Goal: Task Accomplishment & Management: Use online tool/utility

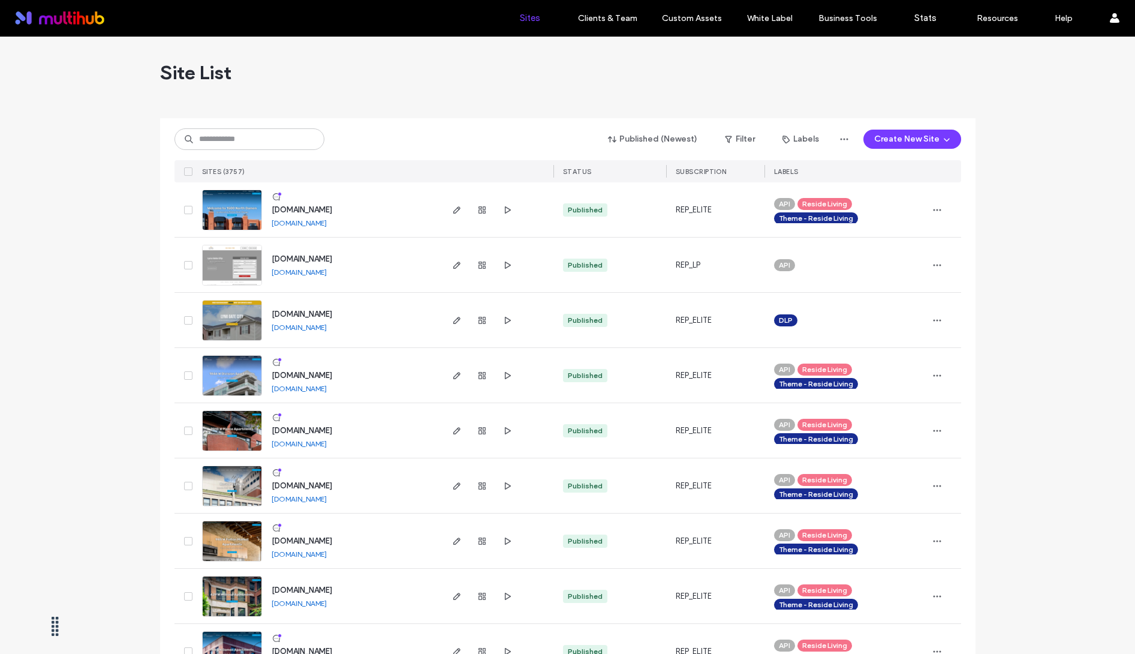
scroll to position [106, 0]
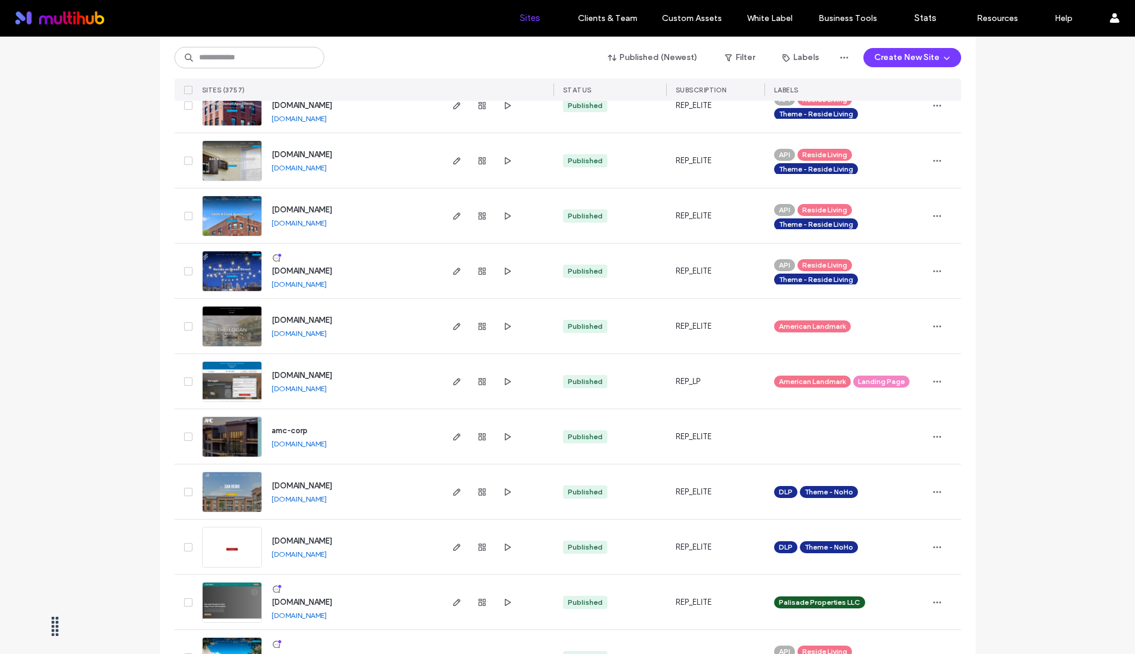
scroll to position [0, 0]
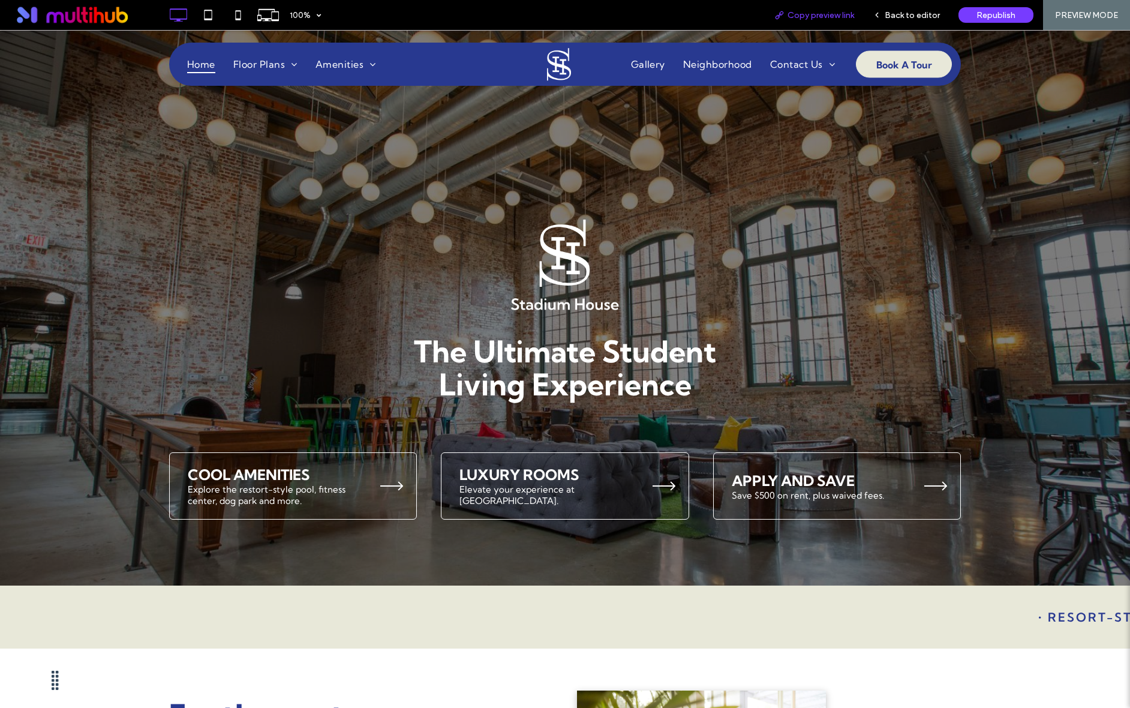
click at [795, 16] on span "Copy preview link" at bounding box center [820, 15] width 67 height 10
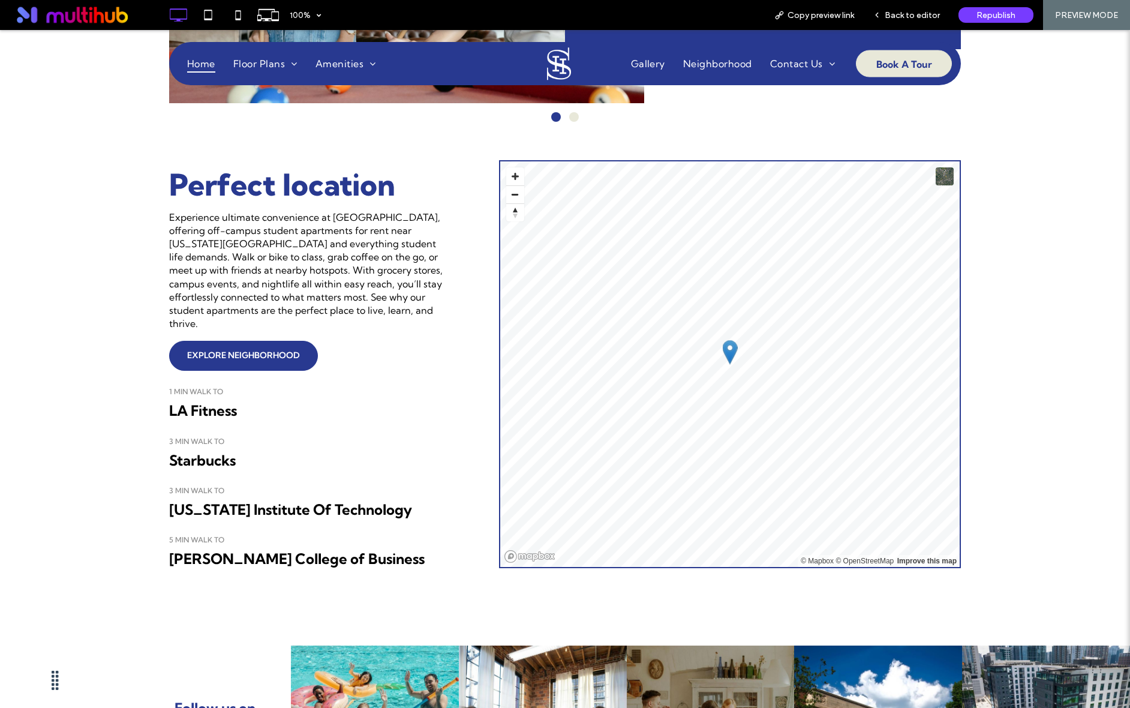
scroll to position [1519, 0]
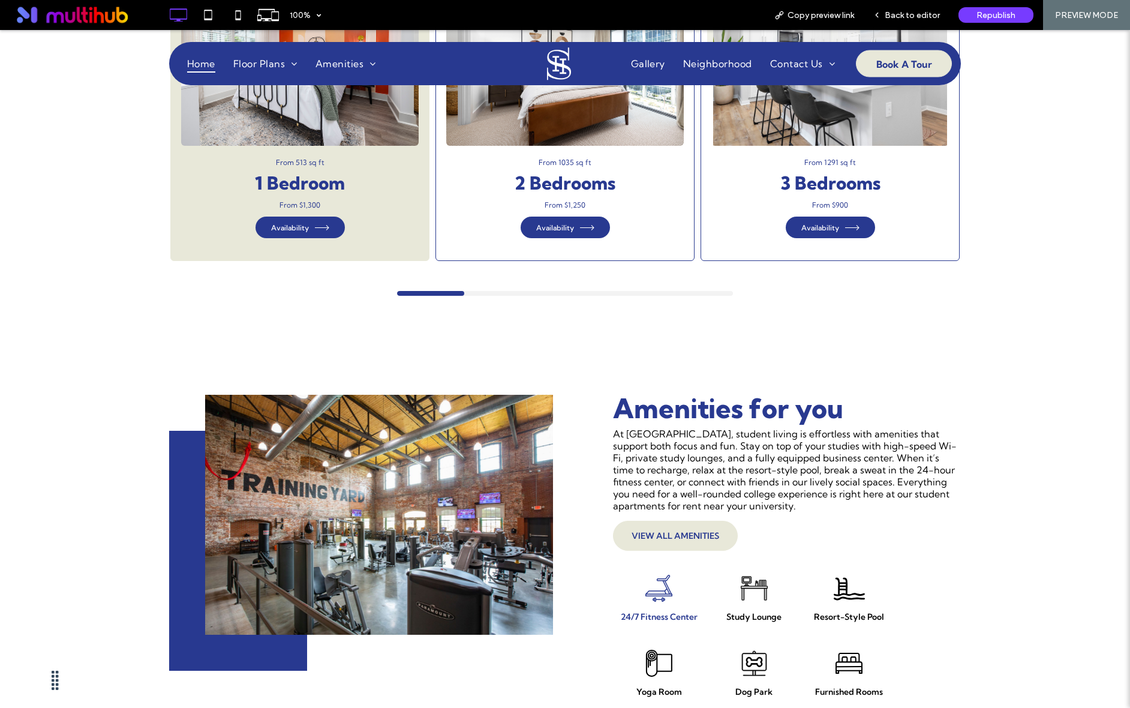
click at [633, 223] on div "From 1035 sq ft 2 Bedrooms From $1,250 Availability" at bounding box center [564, 198] width 237 height 104
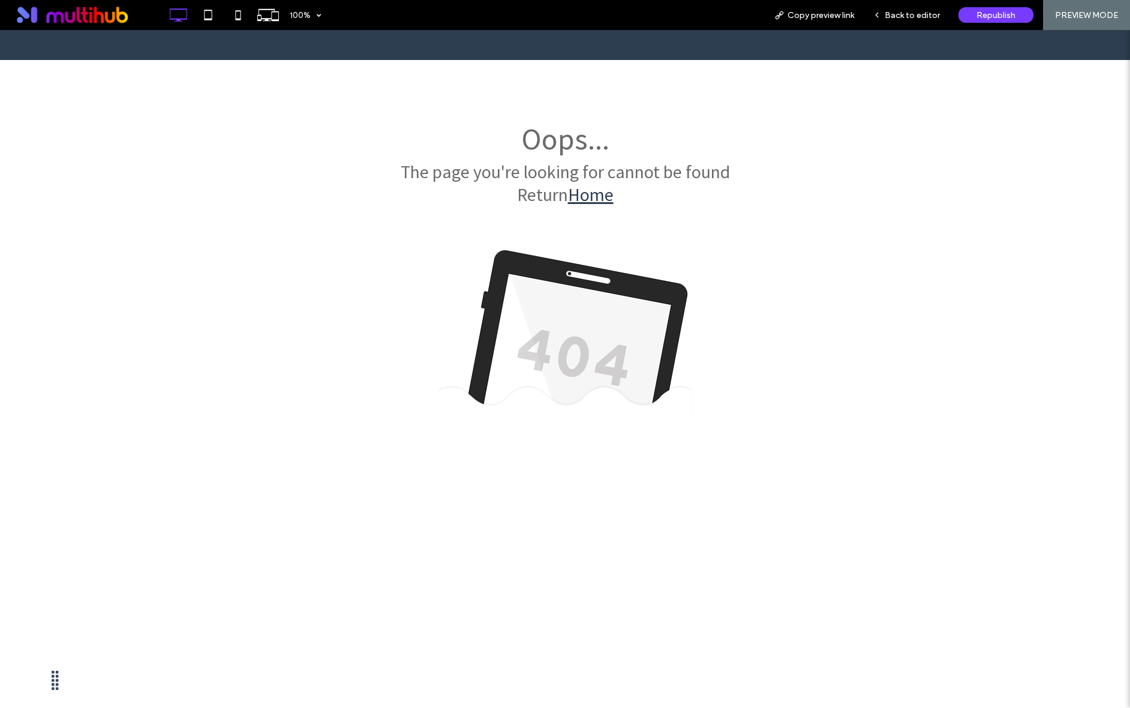
scroll to position [0, 0]
click at [897, 13] on div at bounding box center [565, 354] width 1130 height 708
click at [880, 15] on div at bounding box center [565, 354] width 1130 height 708
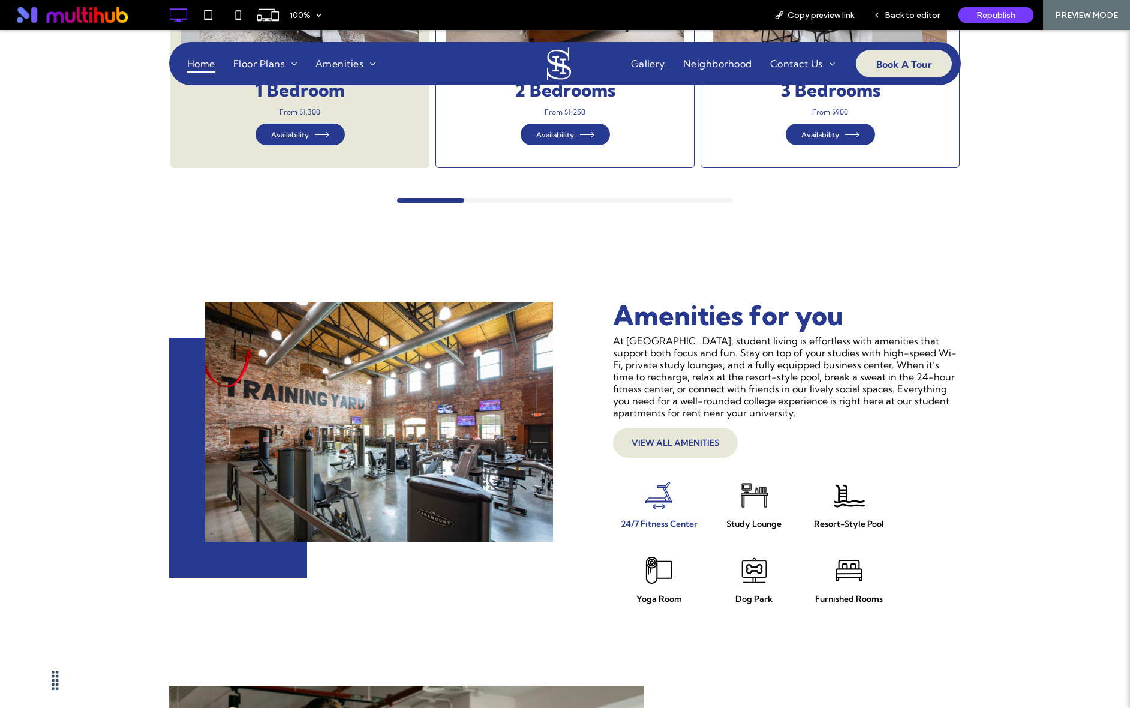
scroll to position [1622, 0]
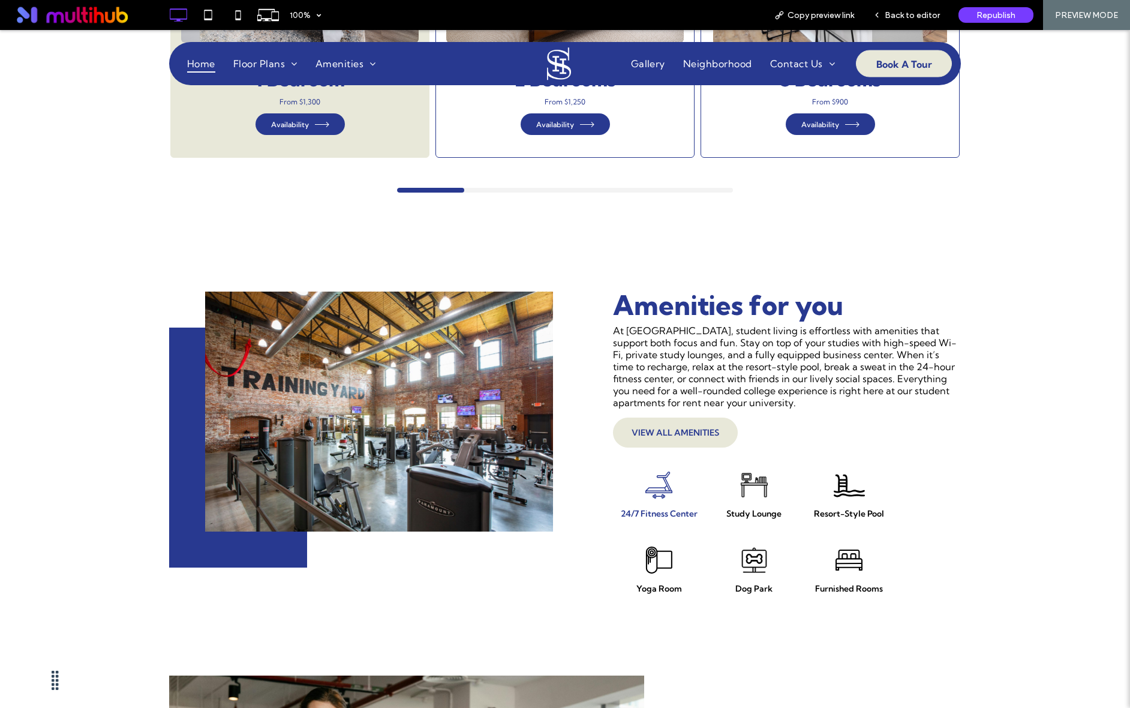
click at [731, 360] on p "At [GEOGRAPHIC_DATA], student living is effortless with amenities that support …" at bounding box center [787, 366] width 348 height 84
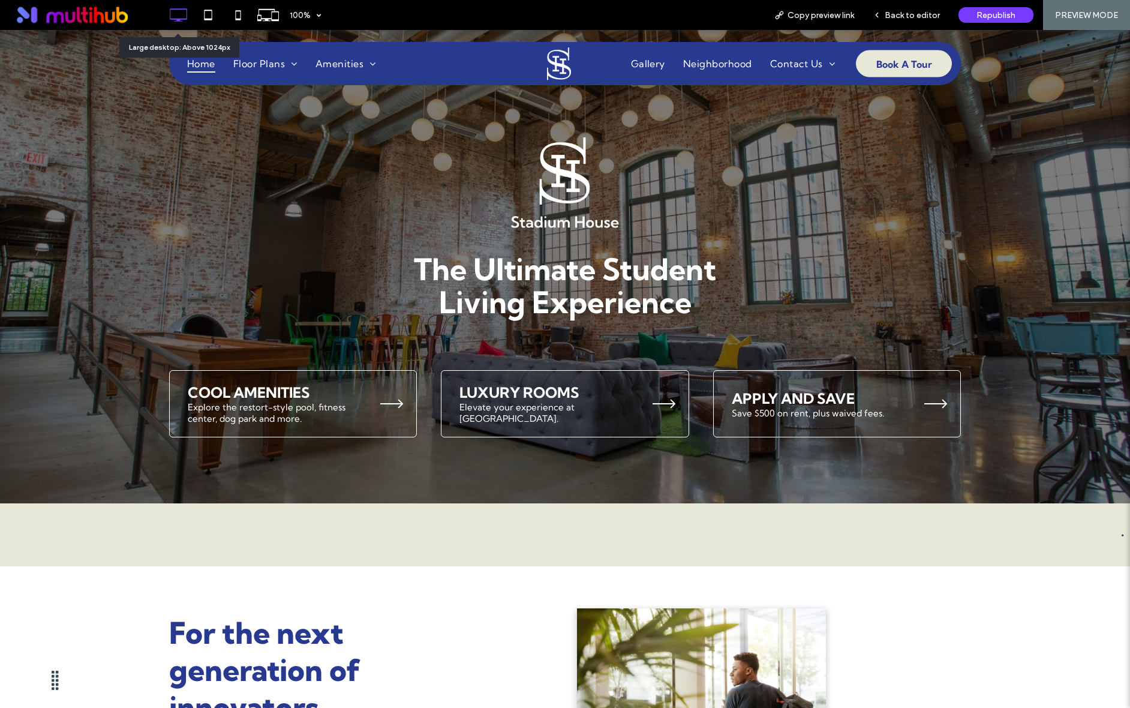
scroll to position [0, 0]
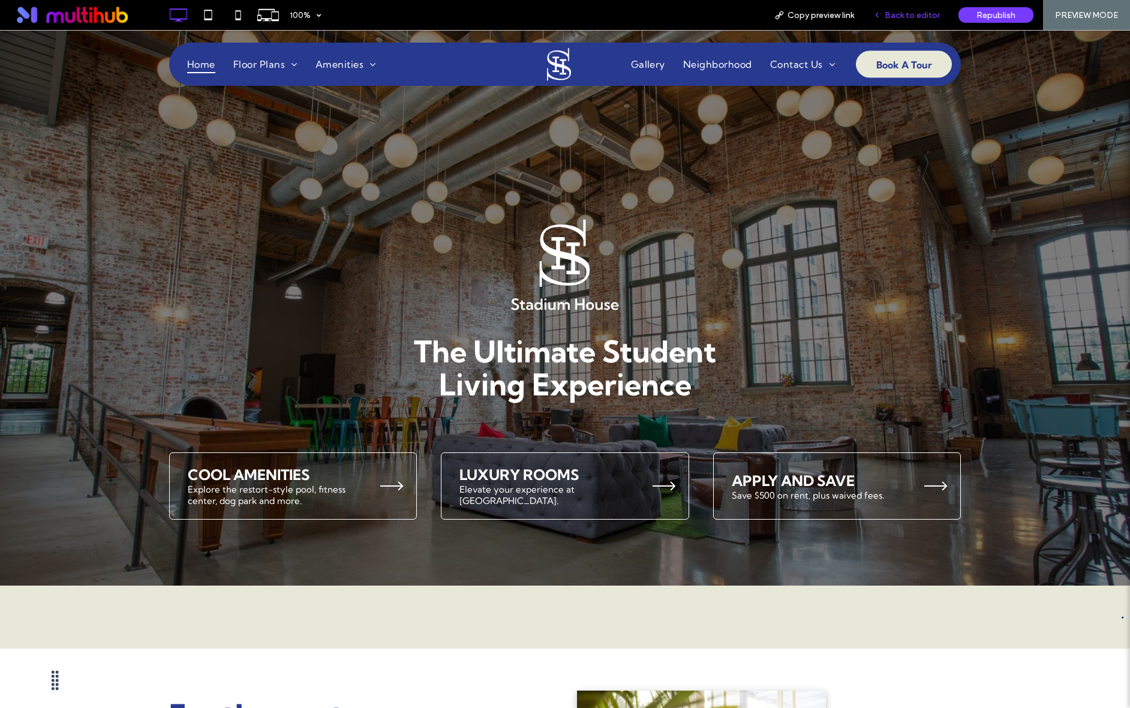
click at [884, 22] on div "Back to editor" at bounding box center [907, 15] width 86 height 30
click at [885, 15] on div "Back to editor" at bounding box center [906, 15] width 85 height 10
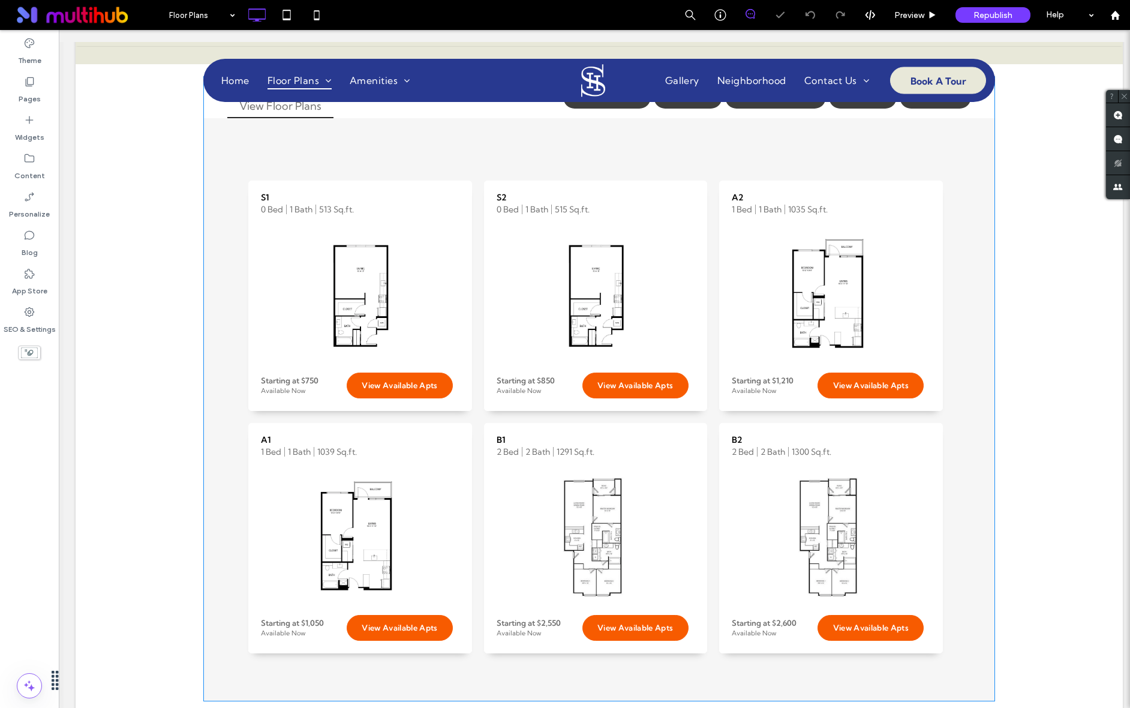
scroll to position [474, 0]
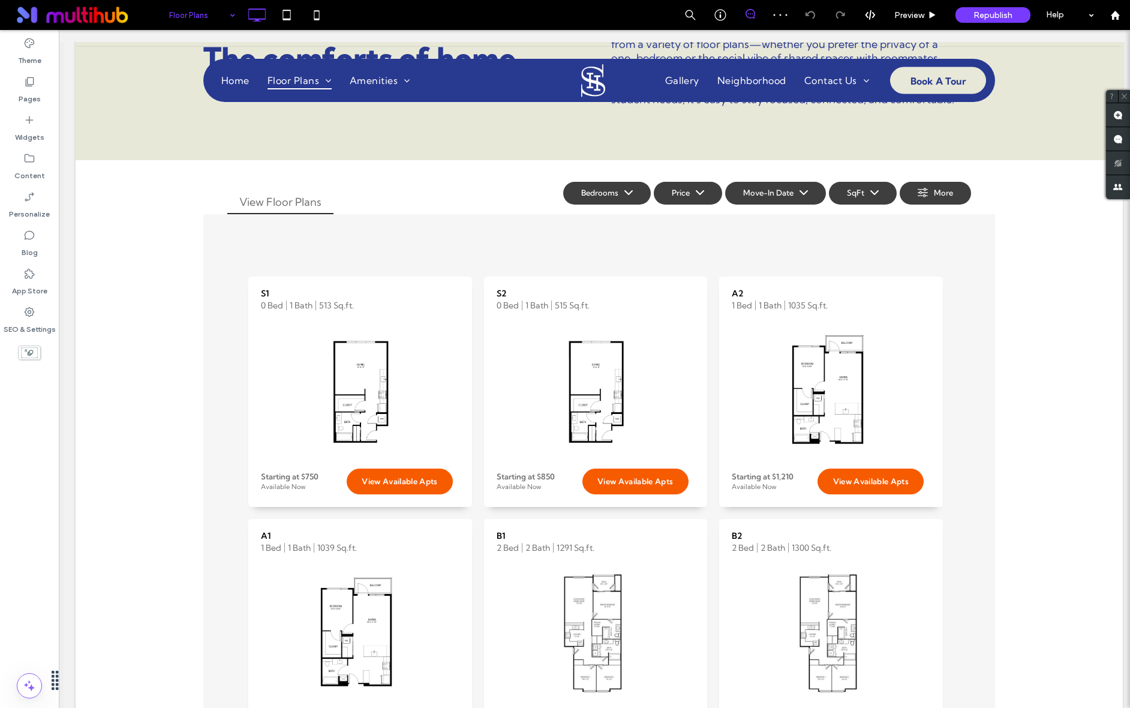
click at [225, 14] on div "Floor Plans" at bounding box center [202, 15] width 78 height 30
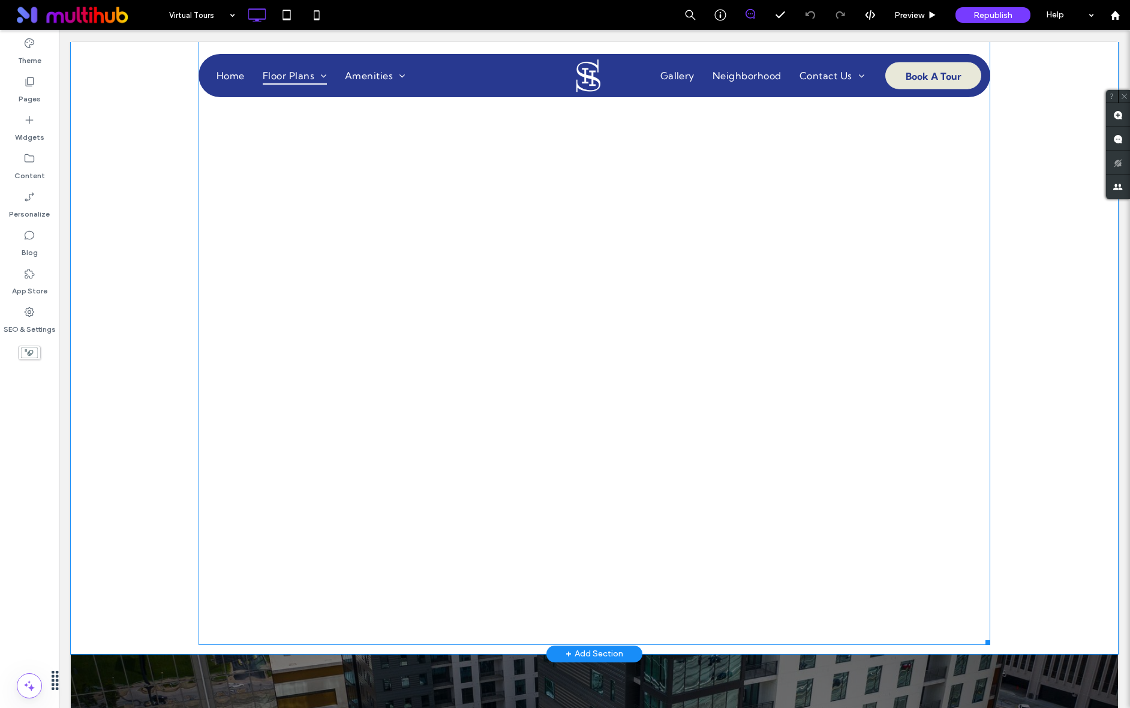
scroll to position [570, 0]
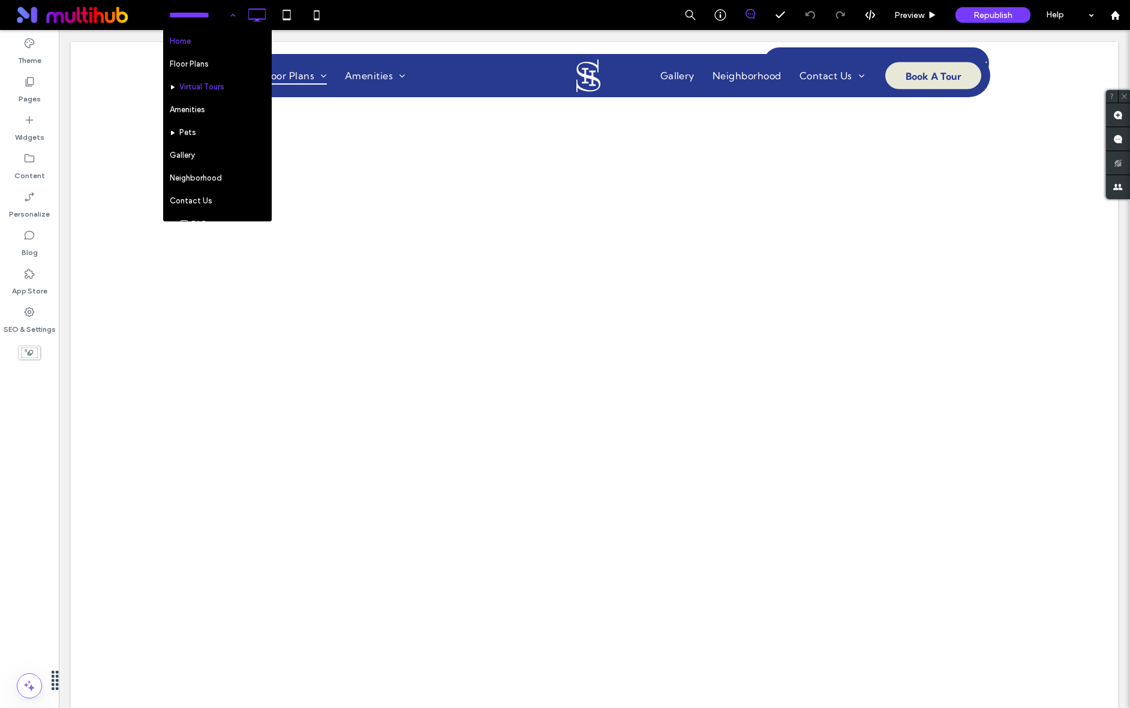
drag, startPoint x: 203, startPoint y: 8, endPoint x: 205, endPoint y: 39, distance: 31.2
click at [203, 8] on input at bounding box center [199, 15] width 60 height 30
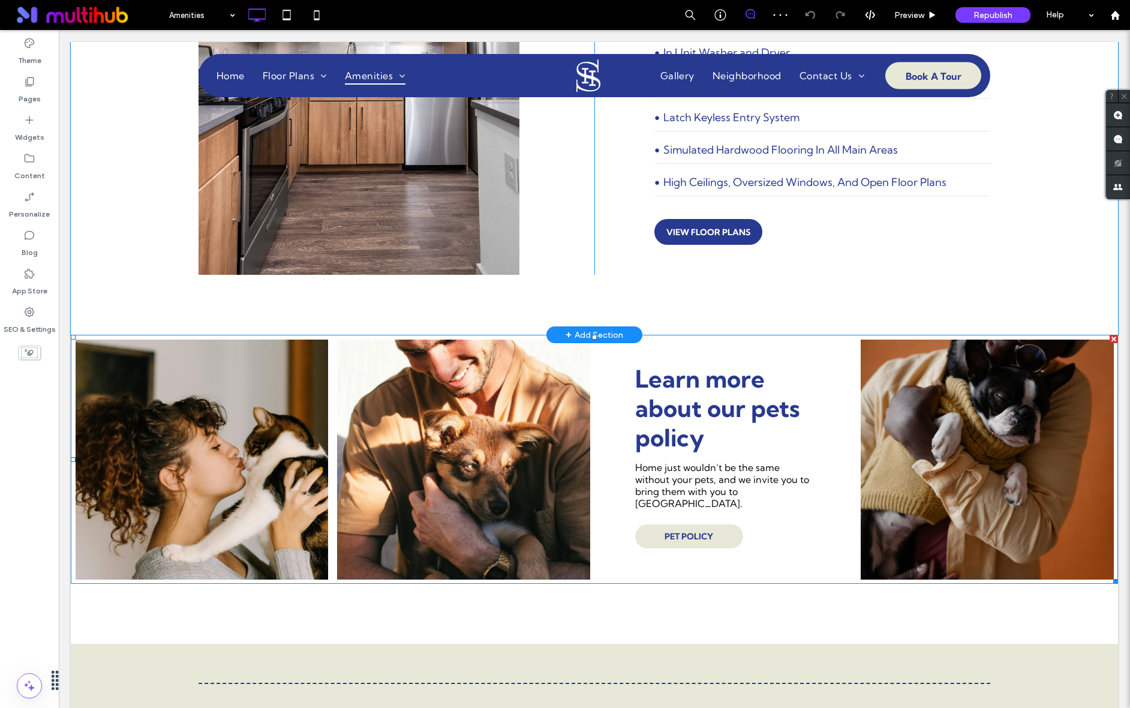
scroll to position [1204, 0]
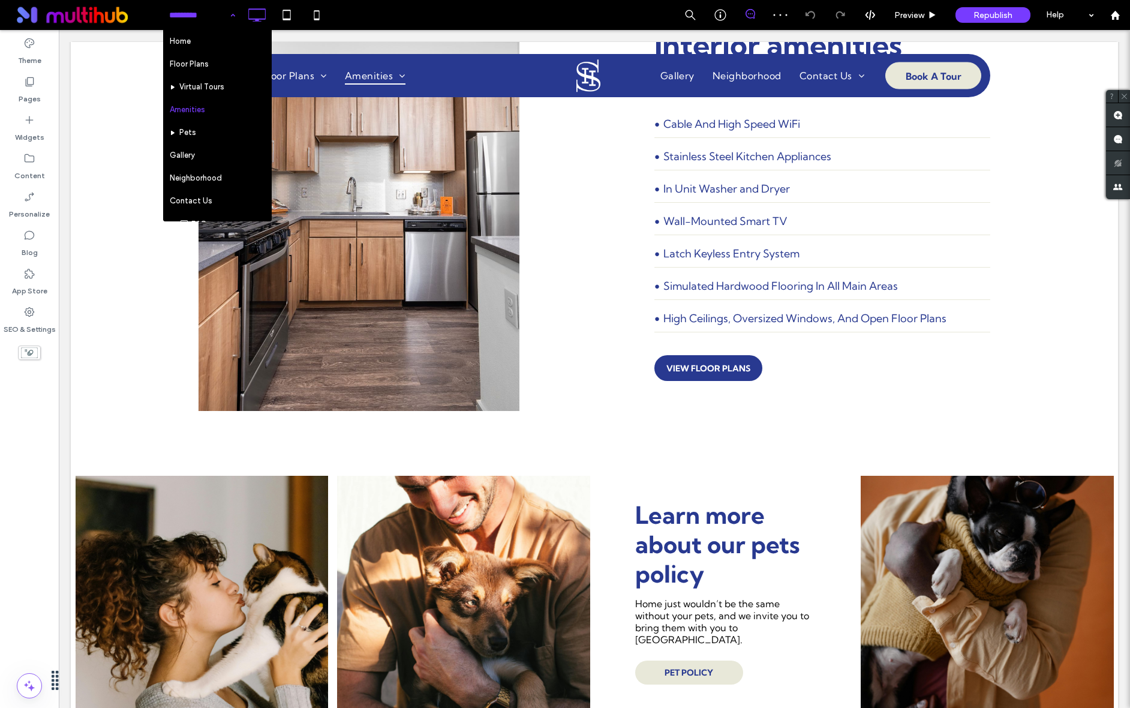
click at [197, 25] on input at bounding box center [199, 15] width 60 height 30
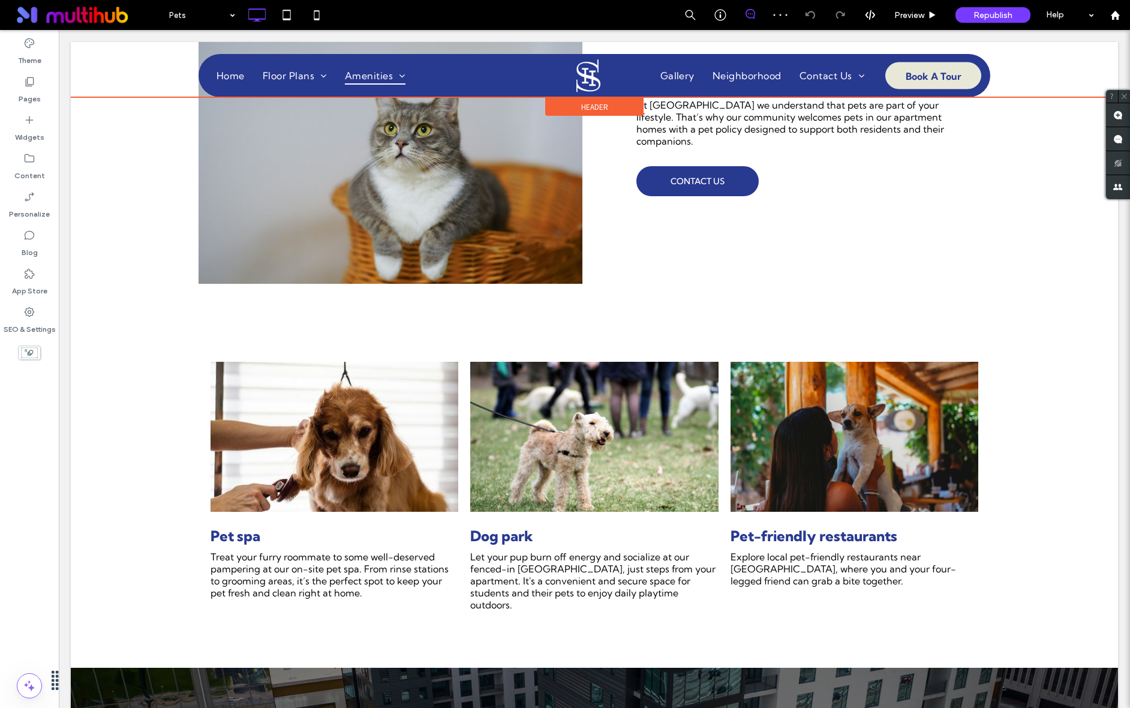
scroll to position [468, 0]
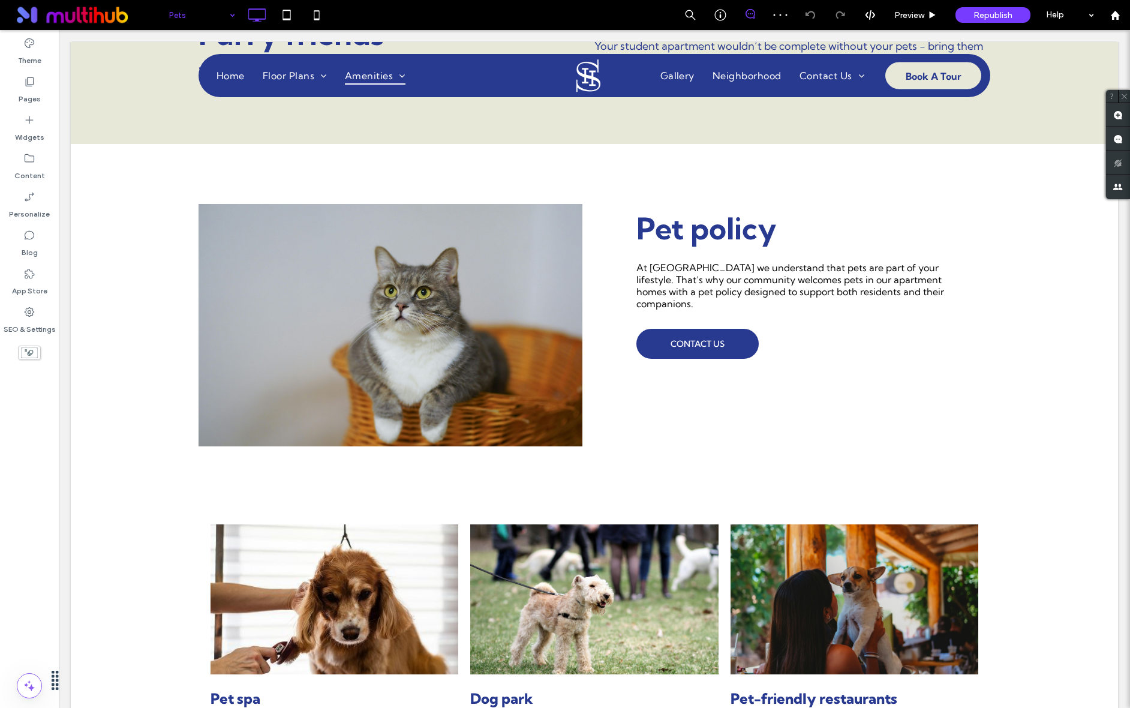
click at [221, 20] on input at bounding box center [199, 15] width 60 height 30
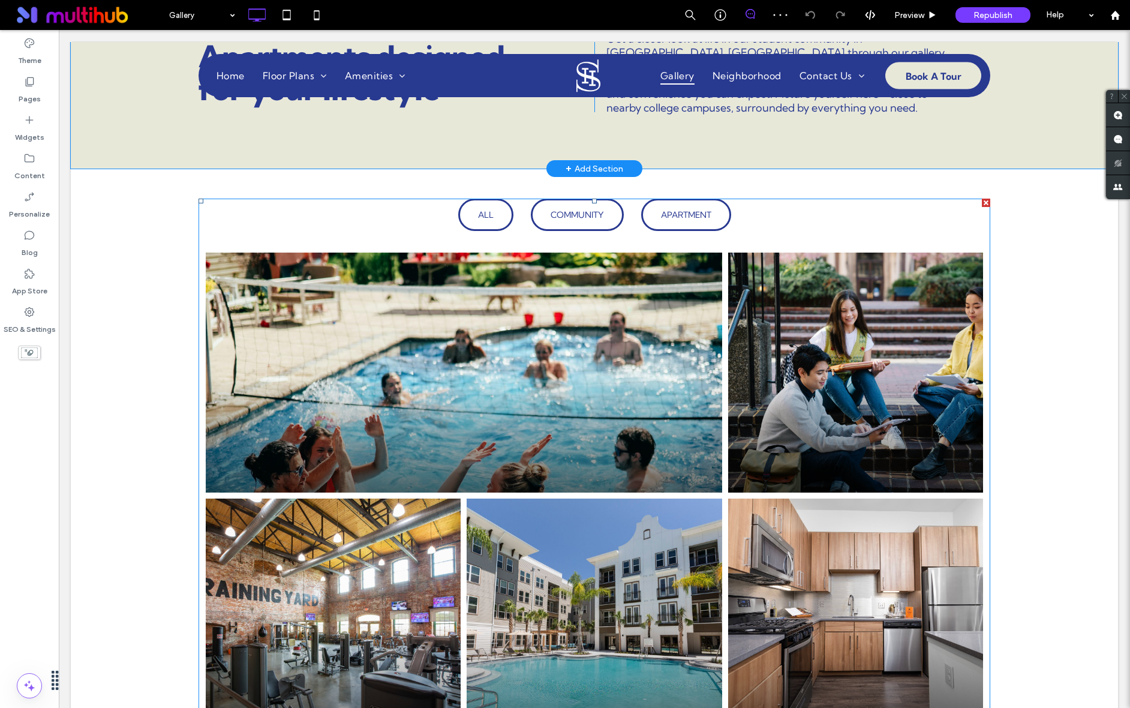
scroll to position [441, 0]
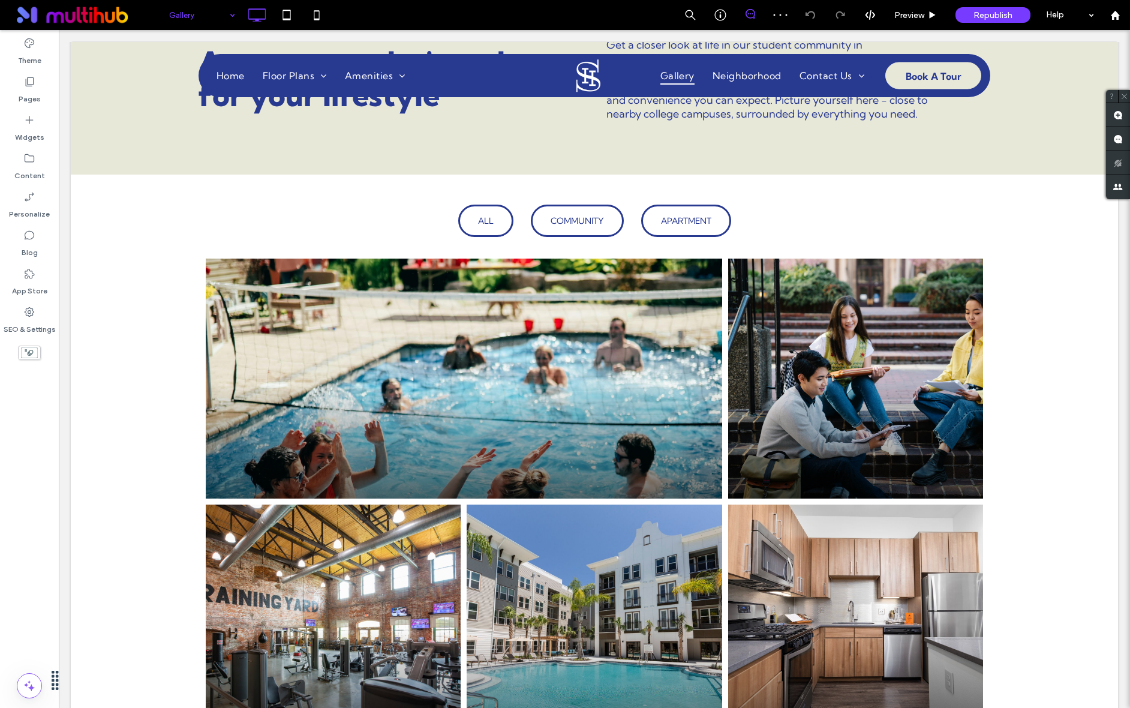
click at [207, 18] on input at bounding box center [199, 15] width 60 height 30
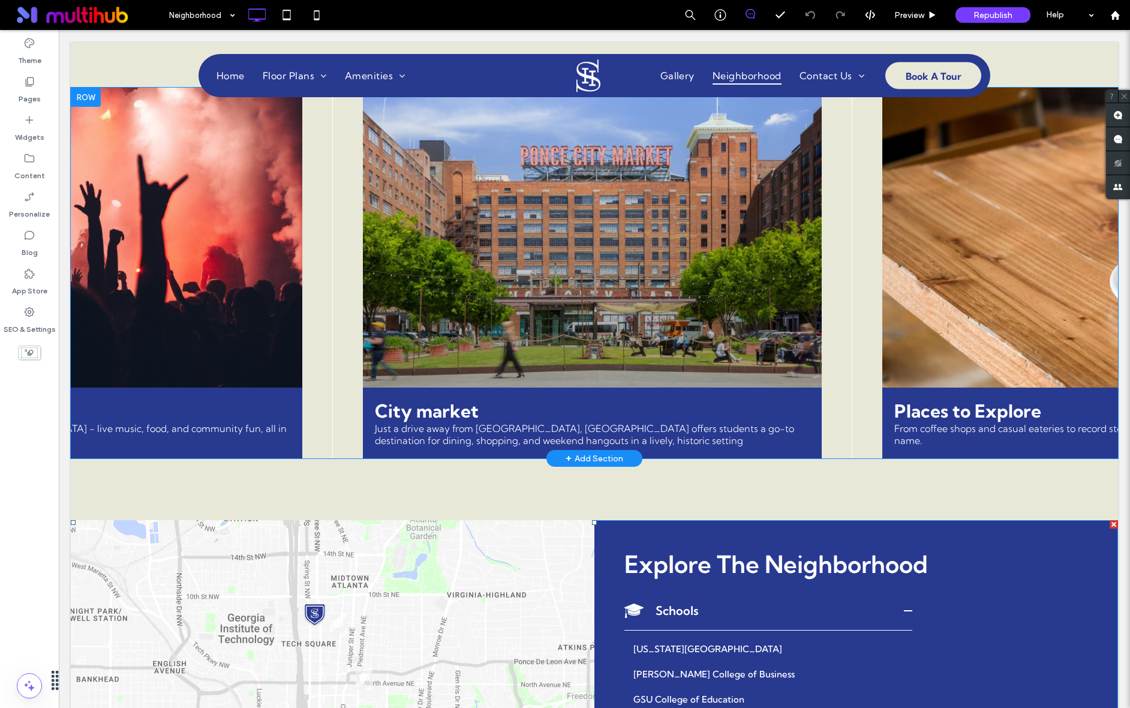
scroll to position [375, 0]
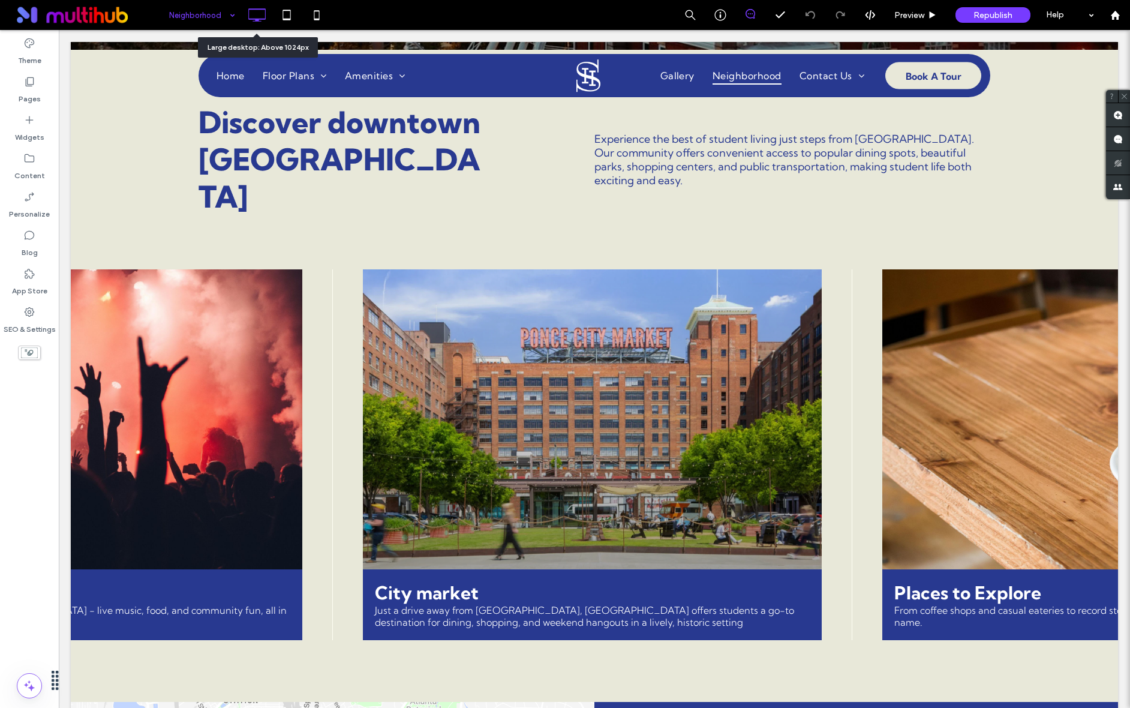
click at [223, 11] on input at bounding box center [199, 15] width 60 height 30
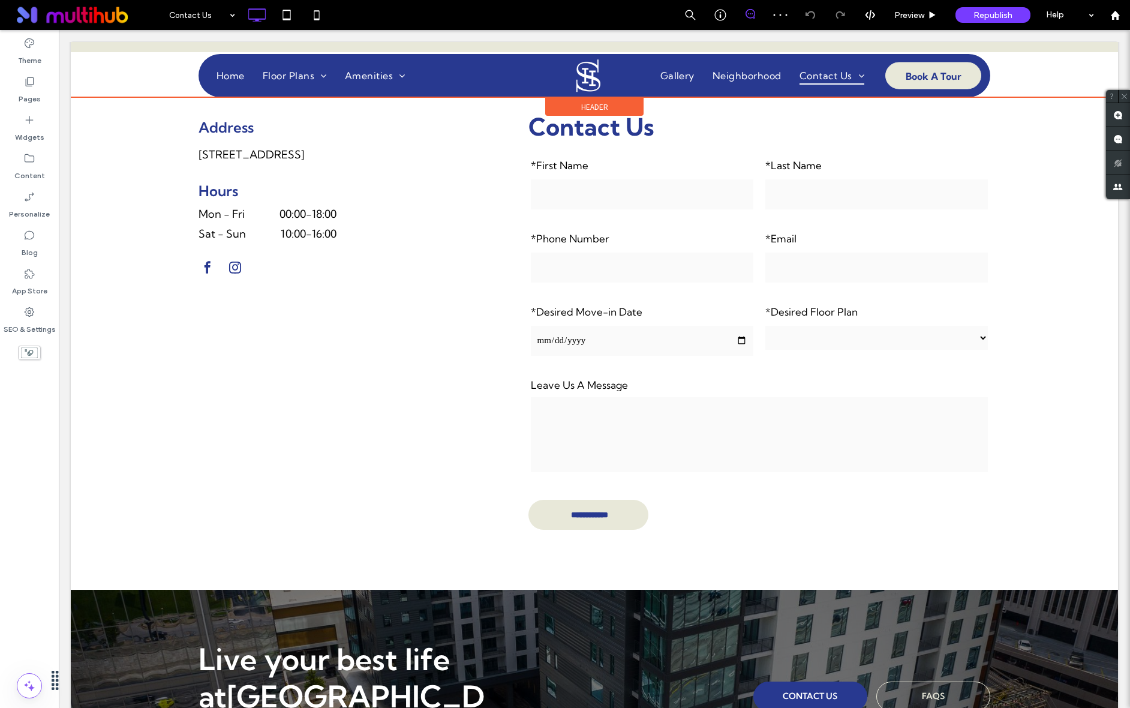
scroll to position [102, 0]
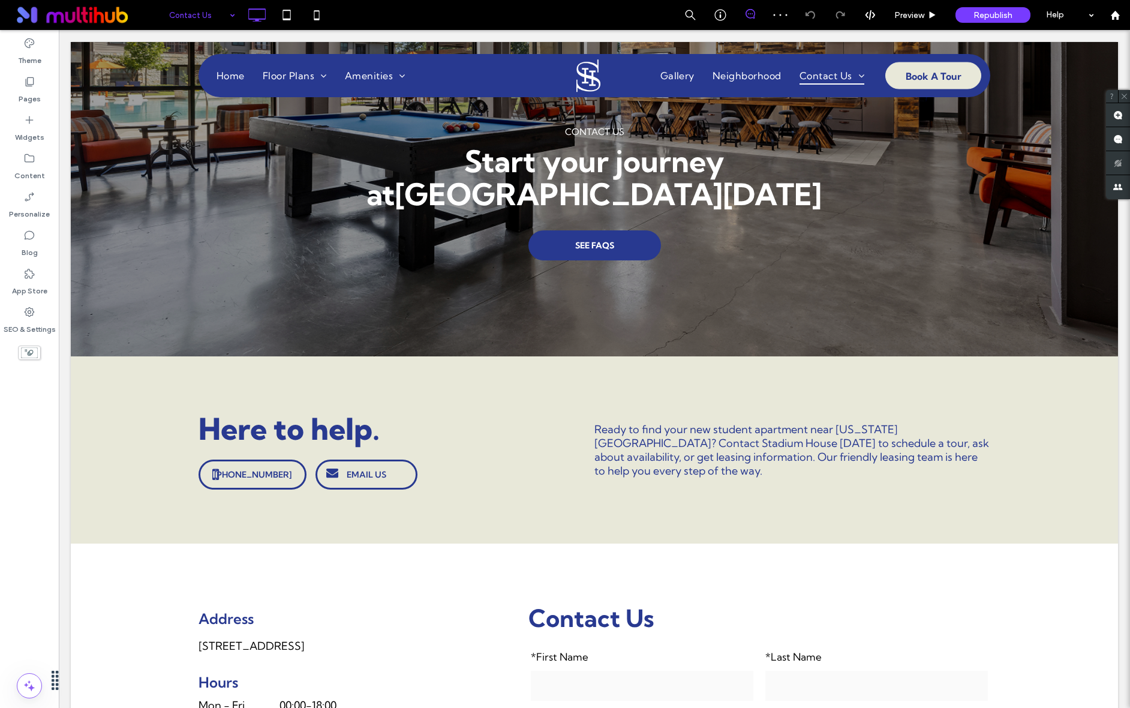
click at [203, 19] on input at bounding box center [199, 15] width 60 height 30
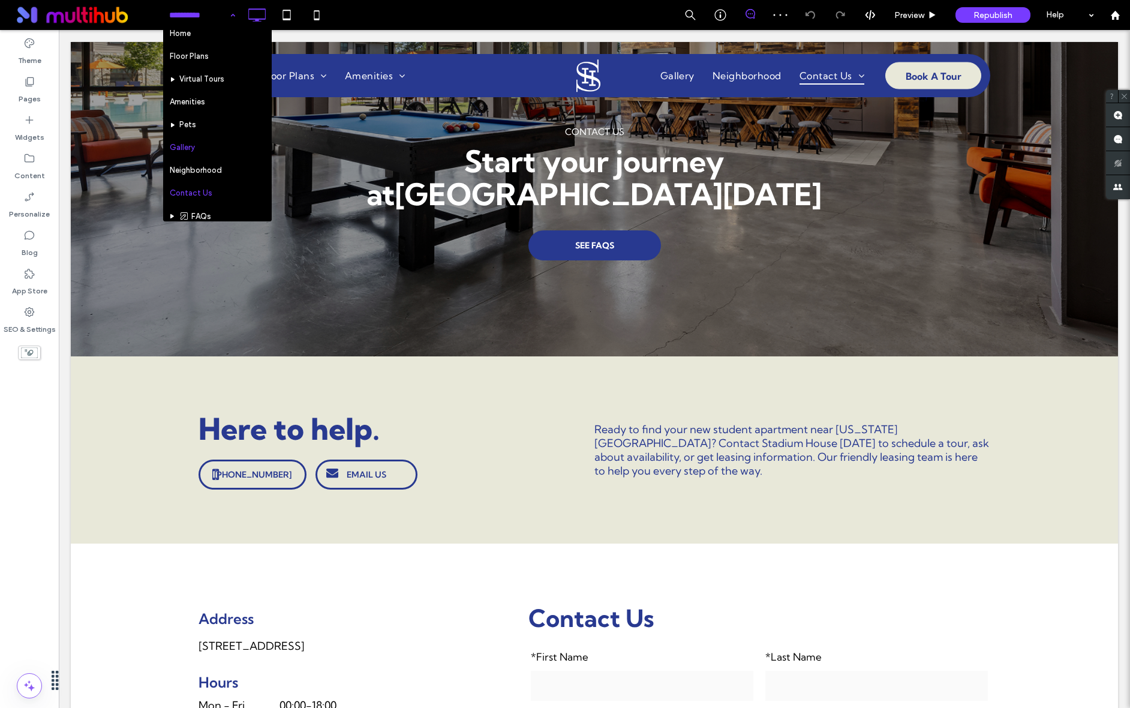
scroll to position [20, 0]
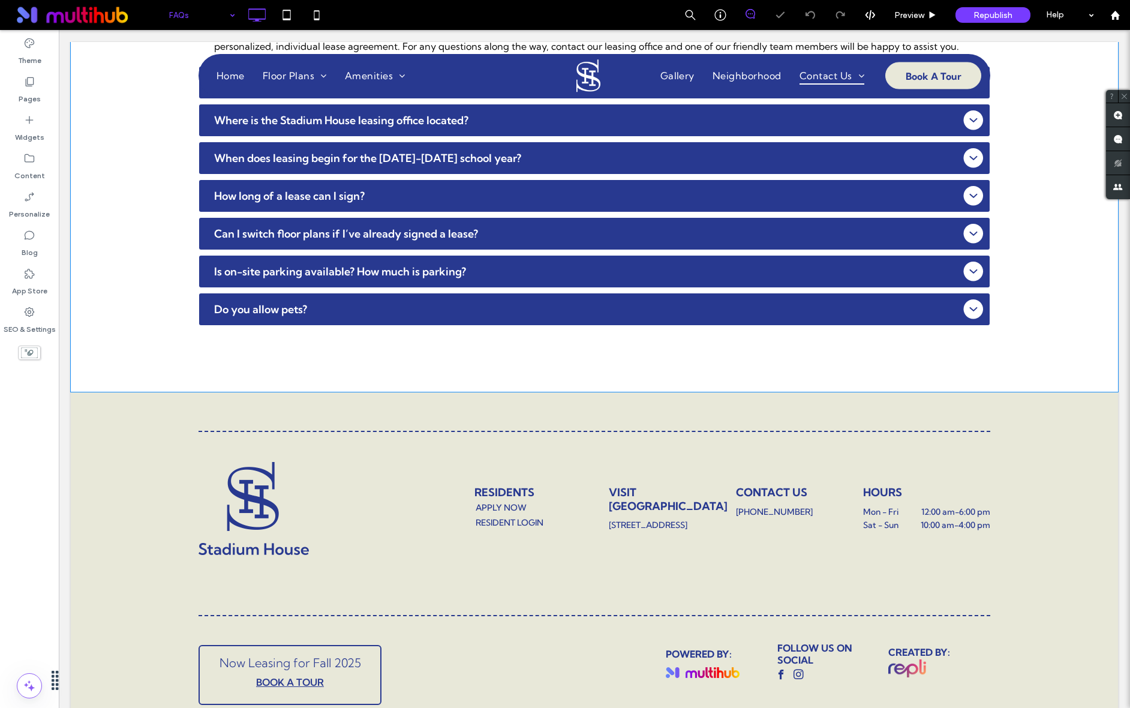
scroll to position [623, 0]
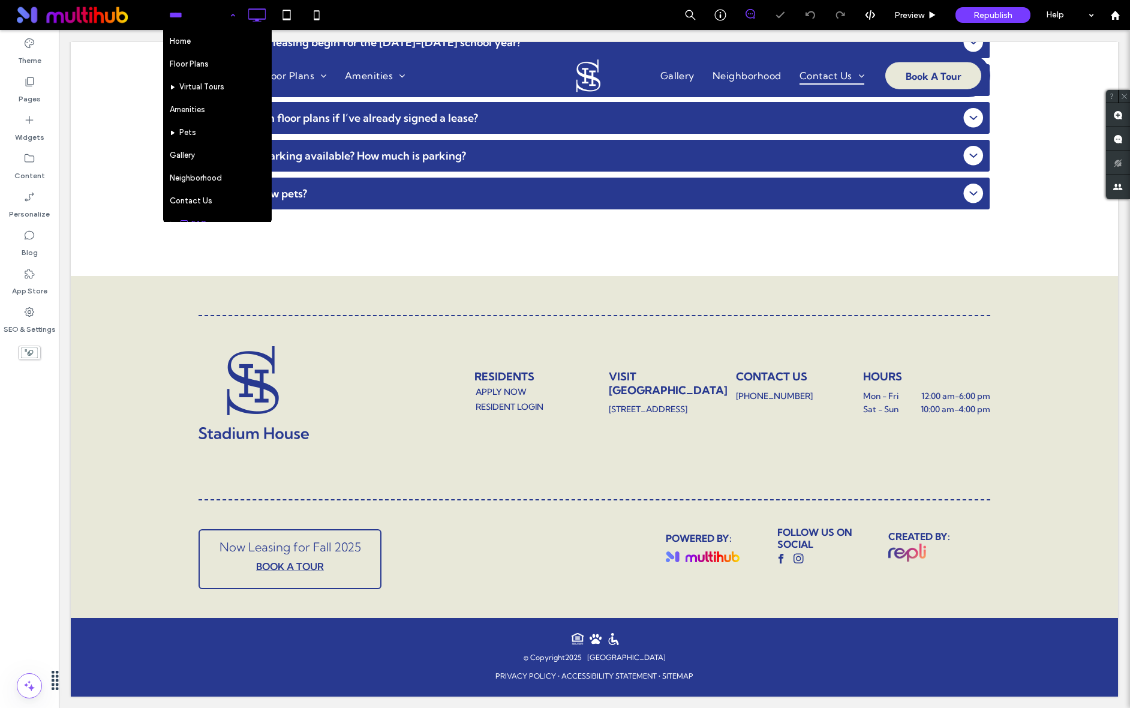
click at [180, 19] on input at bounding box center [199, 15] width 60 height 30
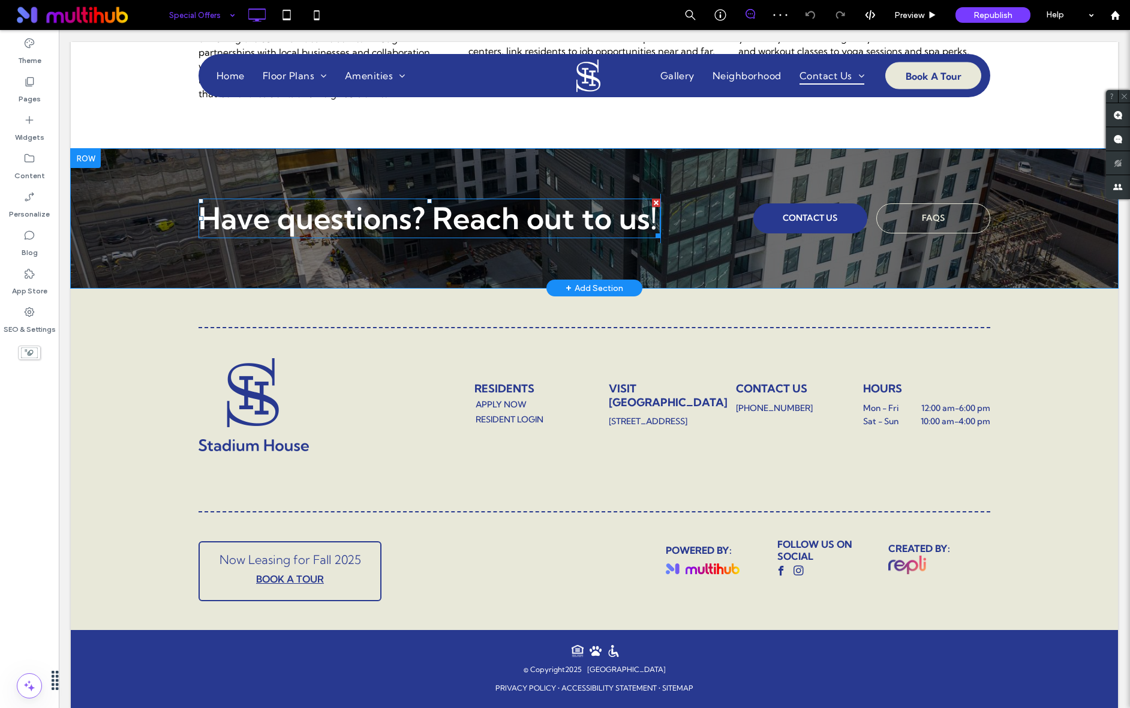
scroll to position [985, 0]
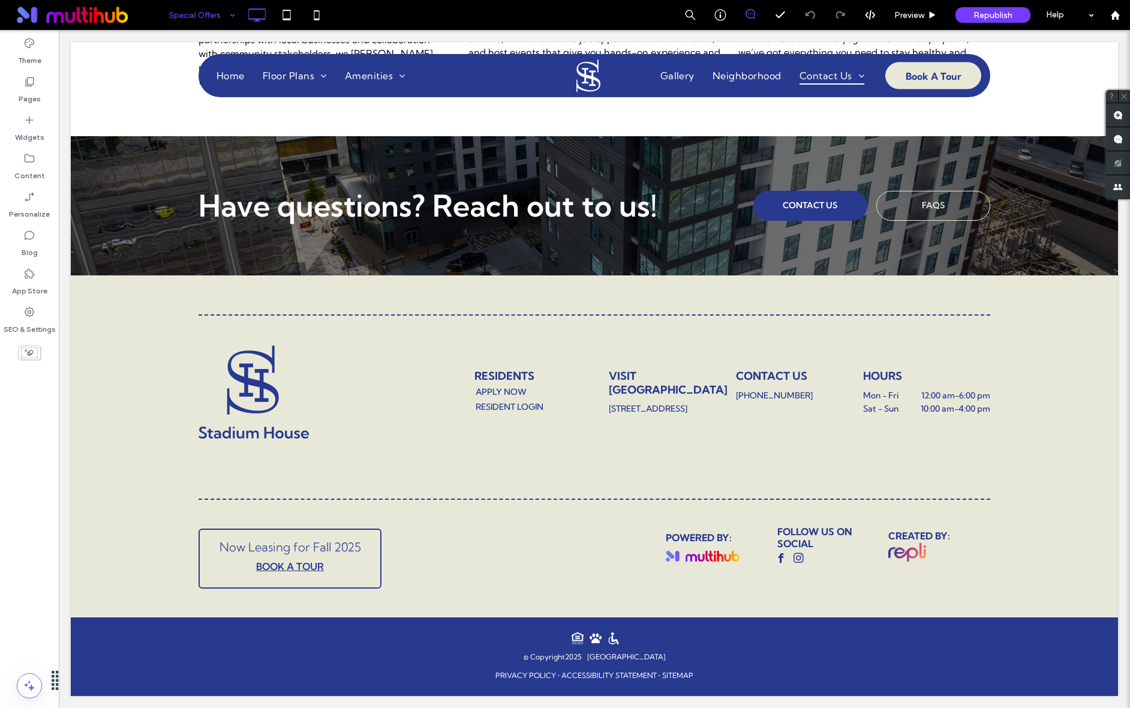
click at [216, 28] on input at bounding box center [199, 15] width 60 height 30
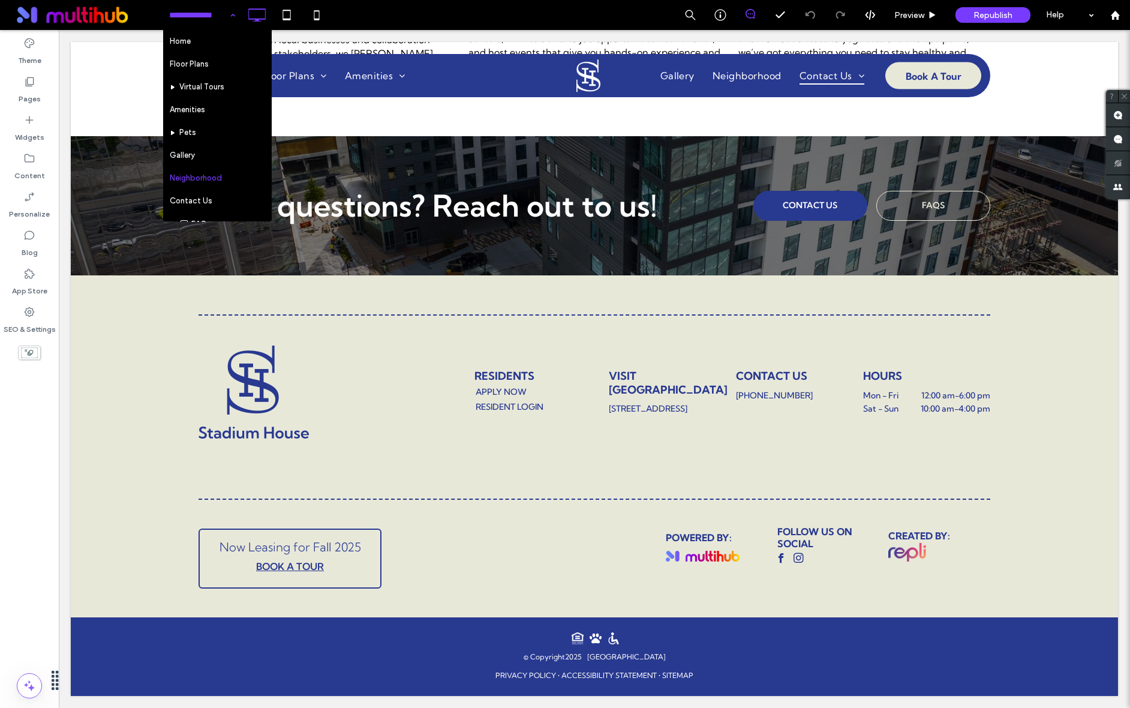
scroll to position [109, 0]
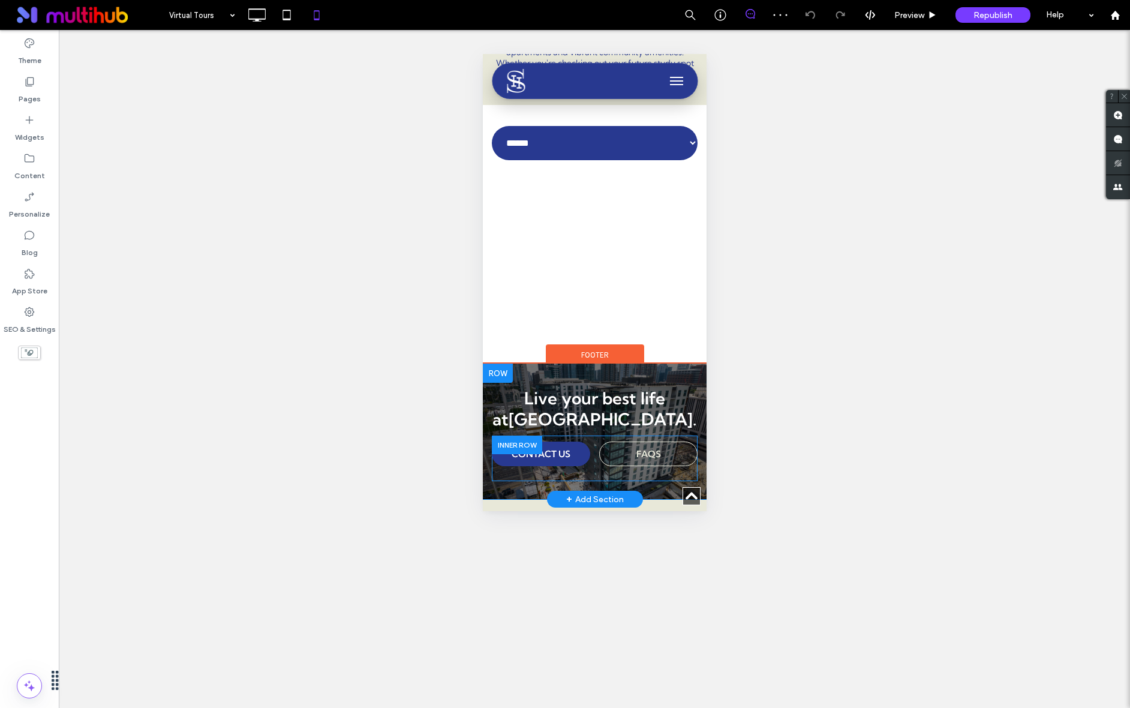
scroll to position [185, 0]
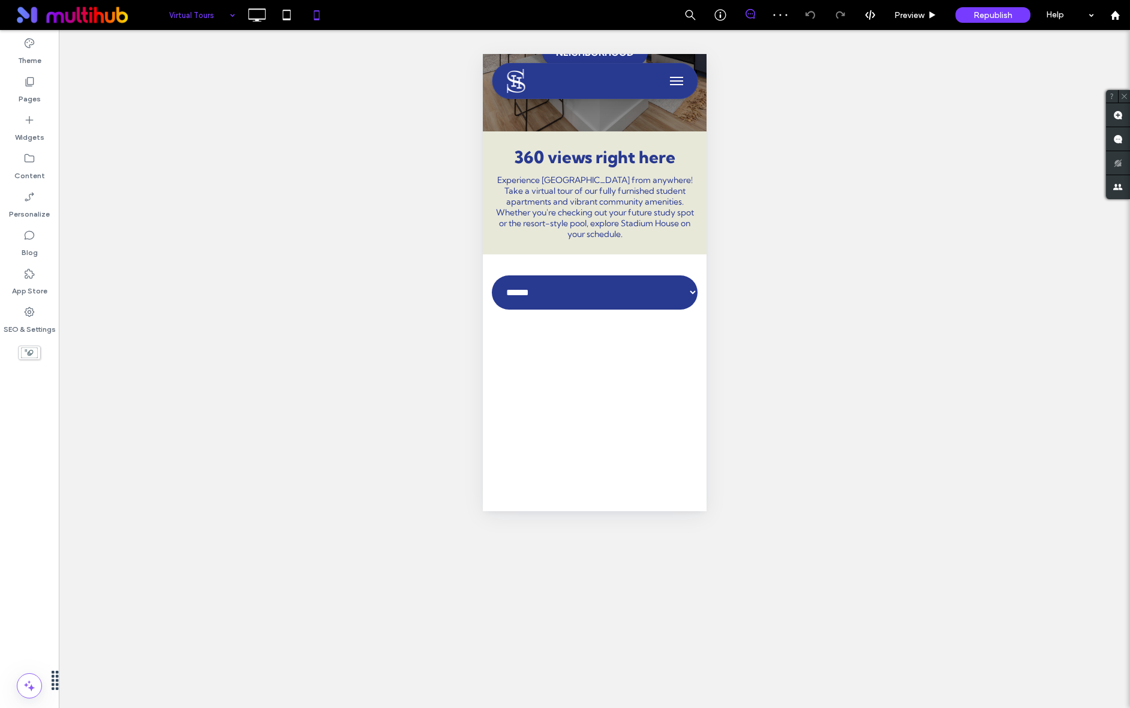
click at [189, 17] on input at bounding box center [199, 15] width 60 height 30
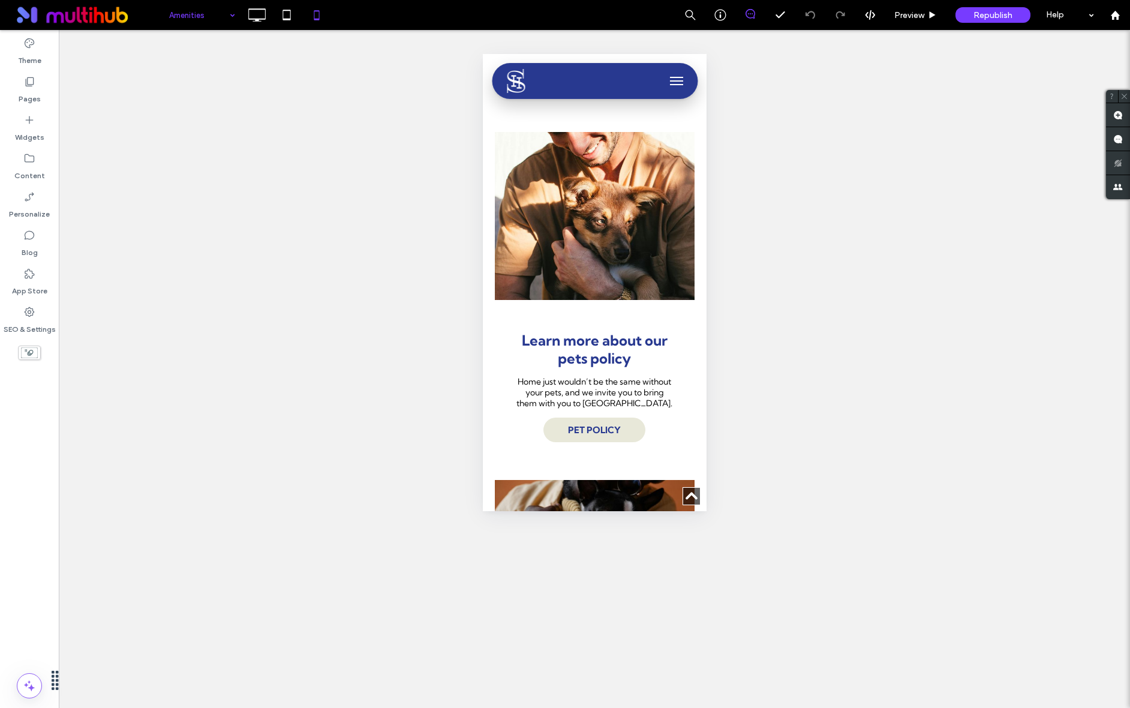
scroll to position [2005, 0]
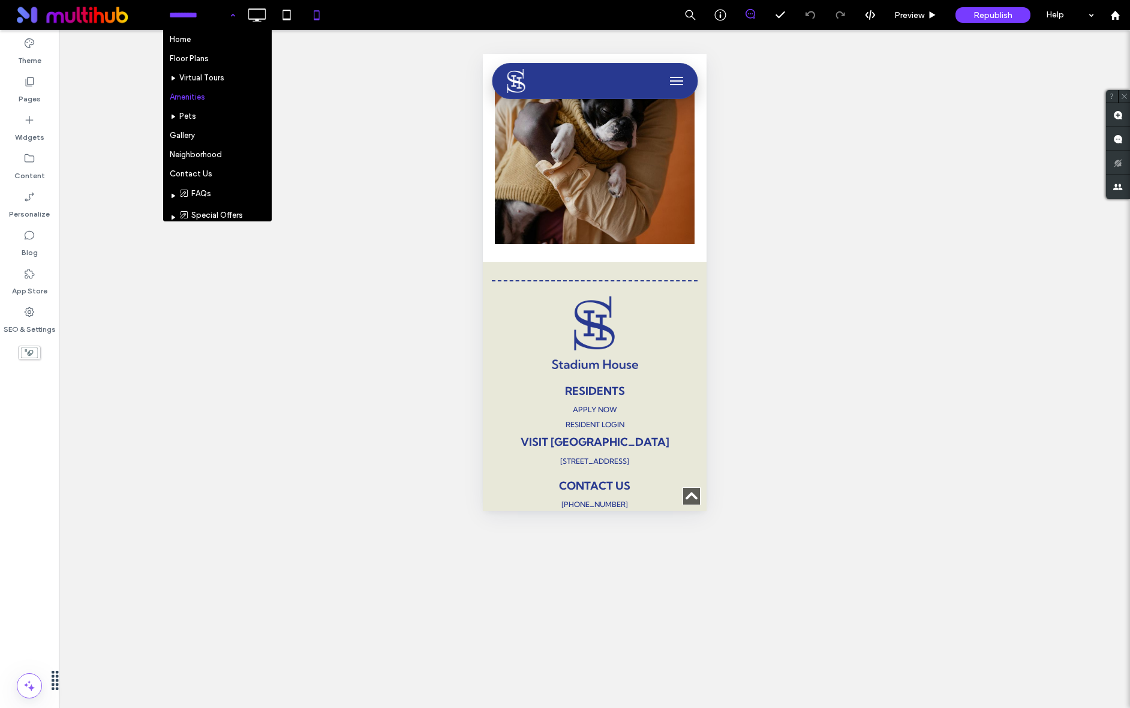
click at [221, 16] on input at bounding box center [199, 15] width 60 height 30
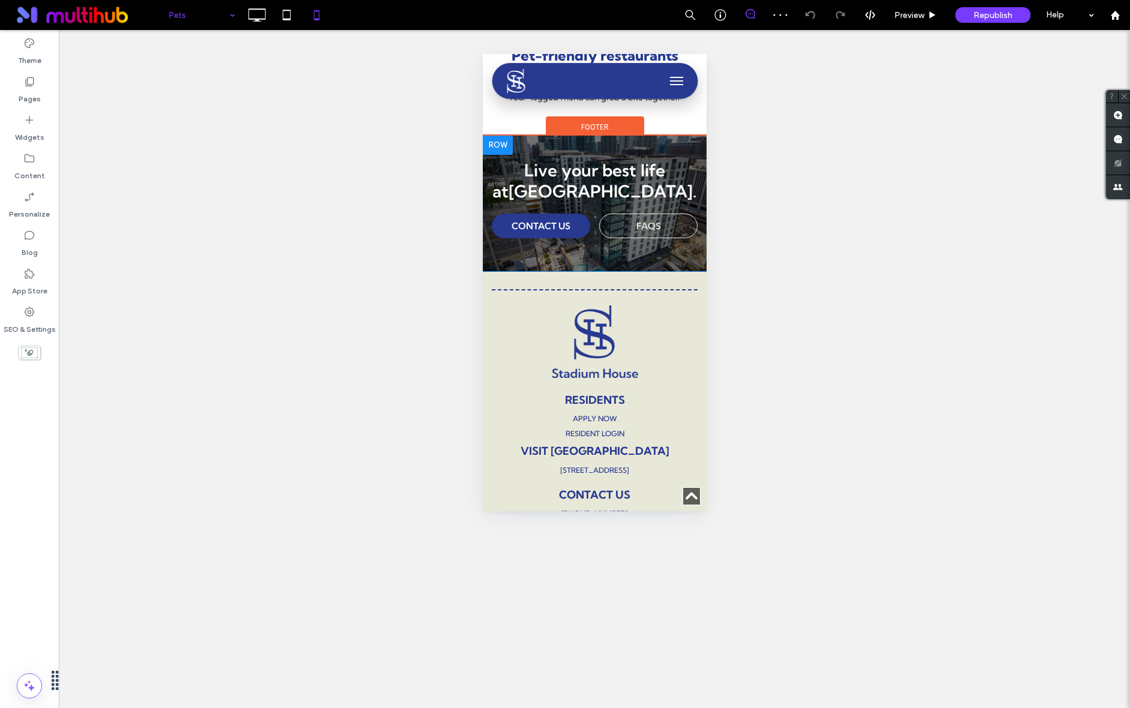
scroll to position [1324, 0]
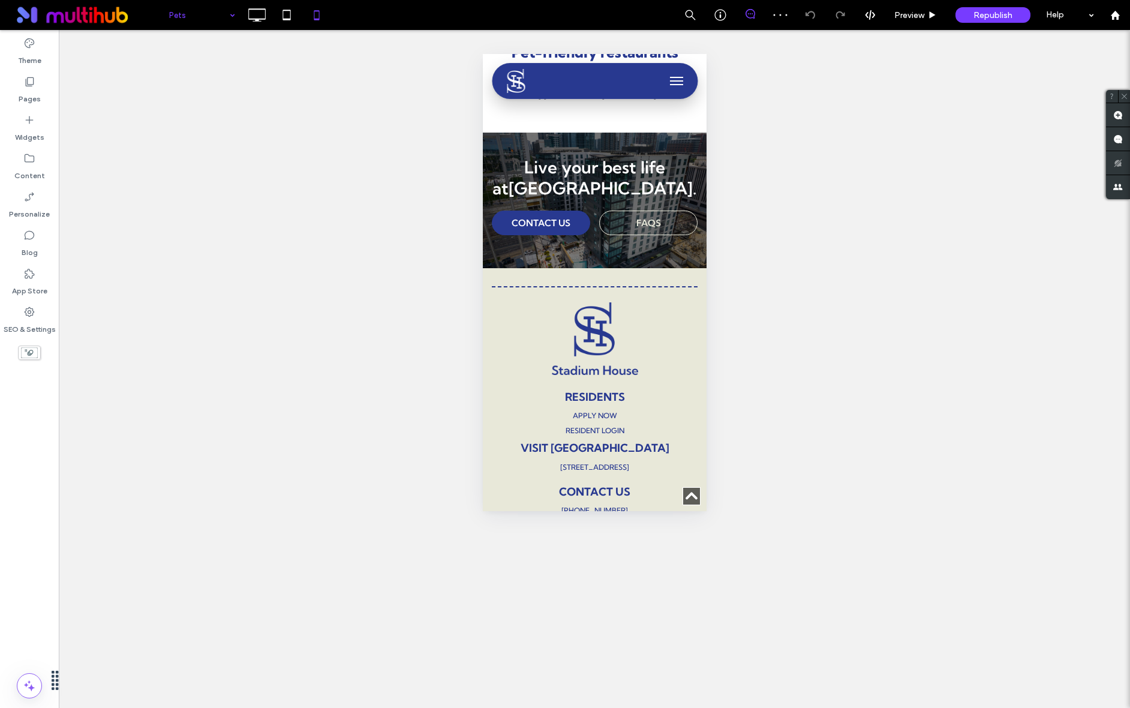
click at [170, 30] on div "Unhide? Yes" at bounding box center [594, 369] width 1071 height 678
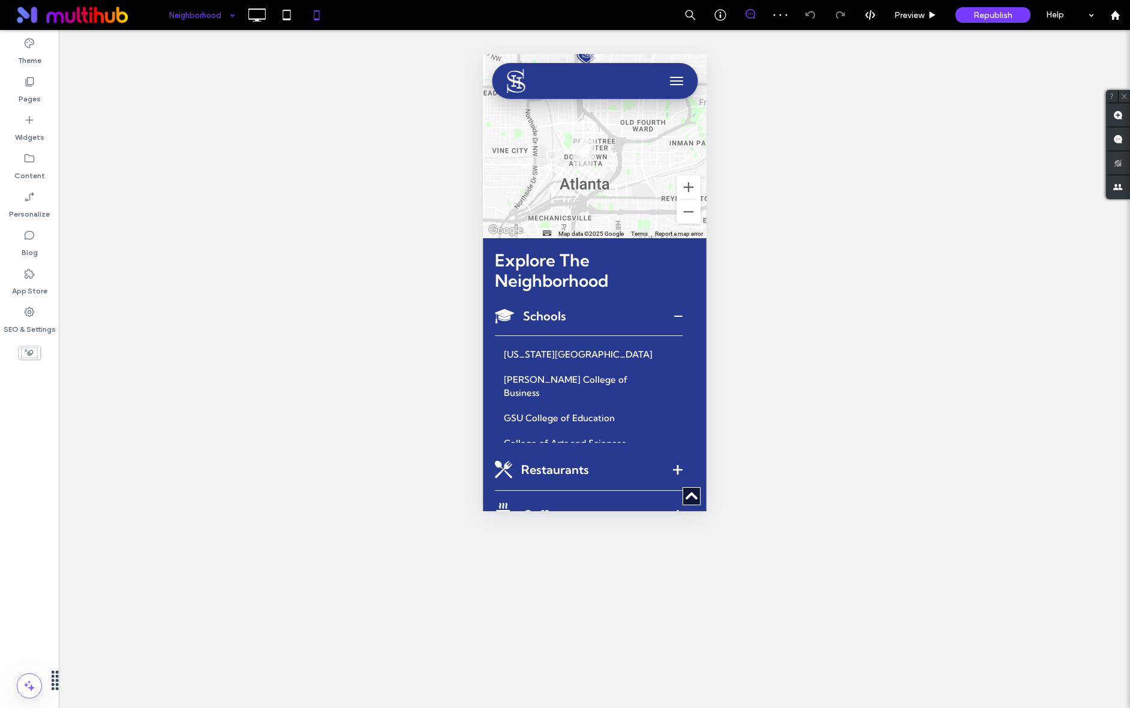
scroll to position [538, 0]
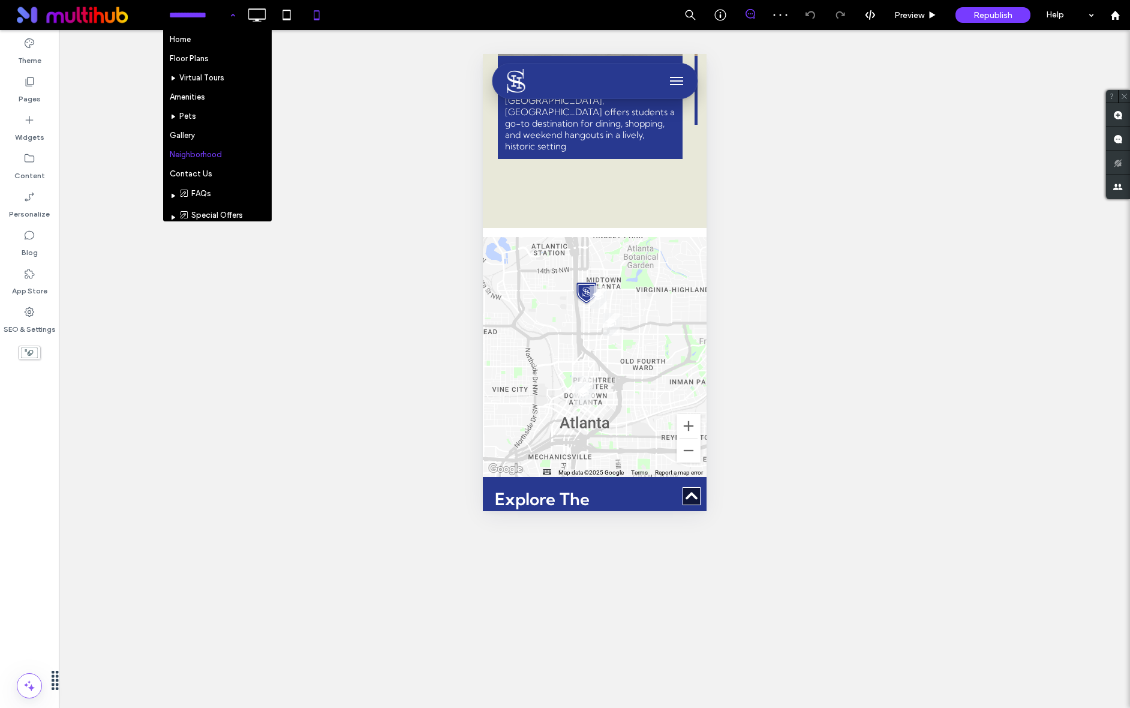
click at [213, 27] on input at bounding box center [199, 15] width 60 height 30
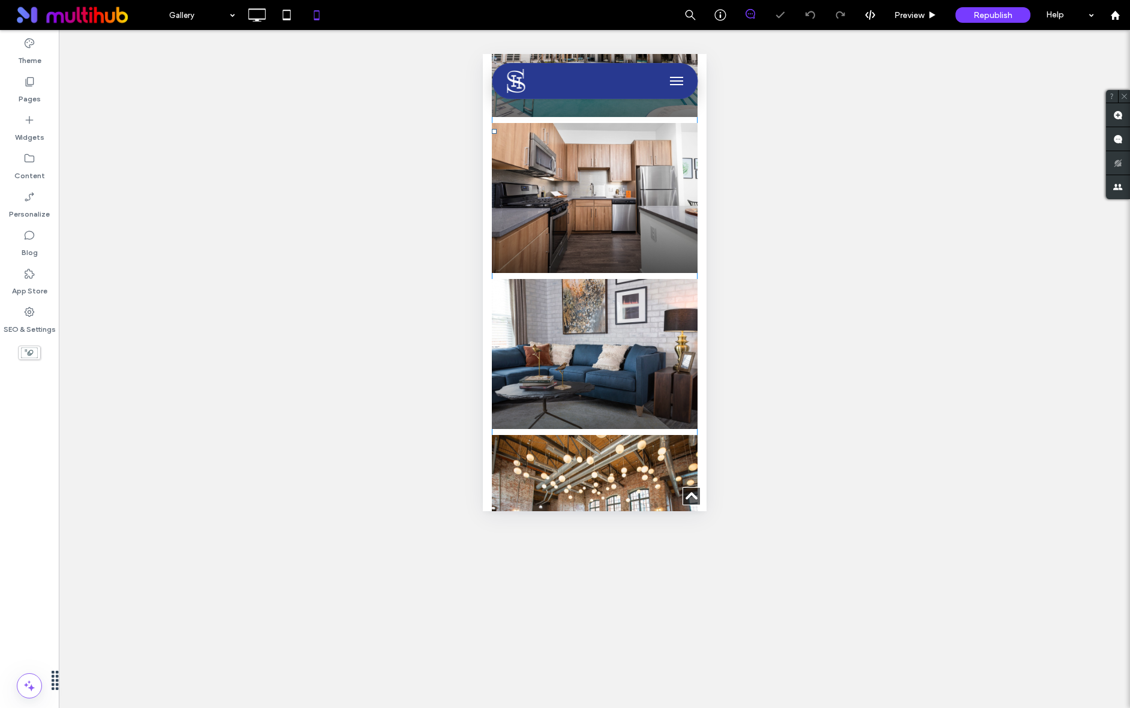
scroll to position [1158, 0]
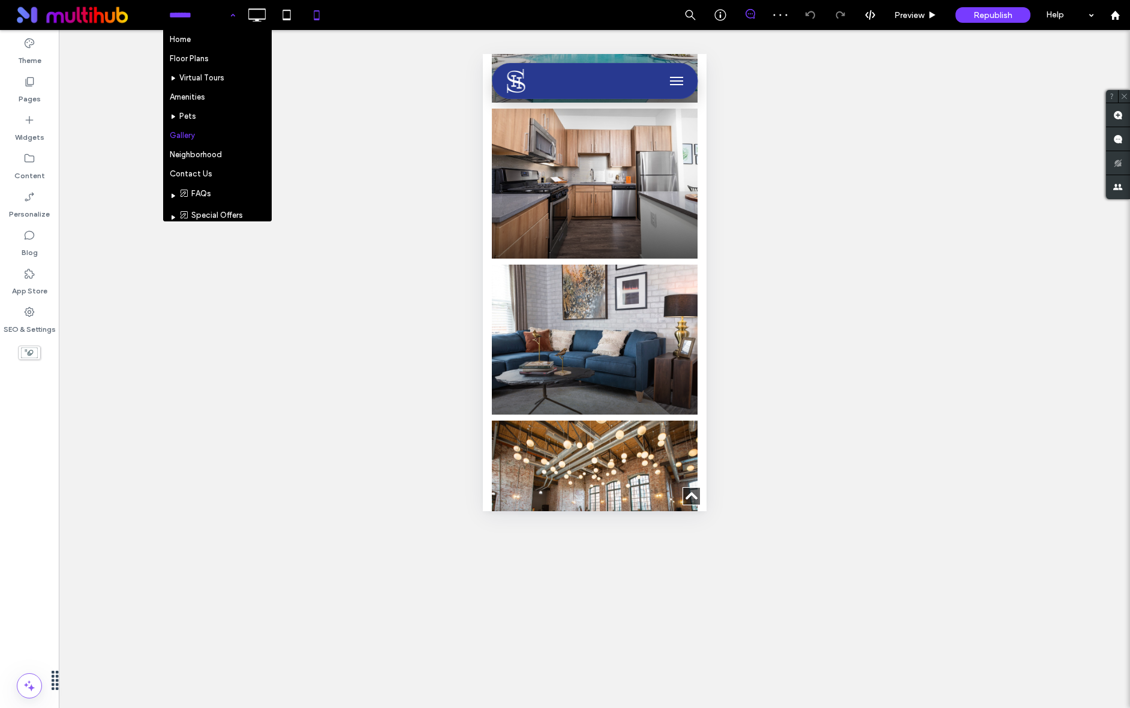
click at [219, 10] on input at bounding box center [199, 15] width 60 height 30
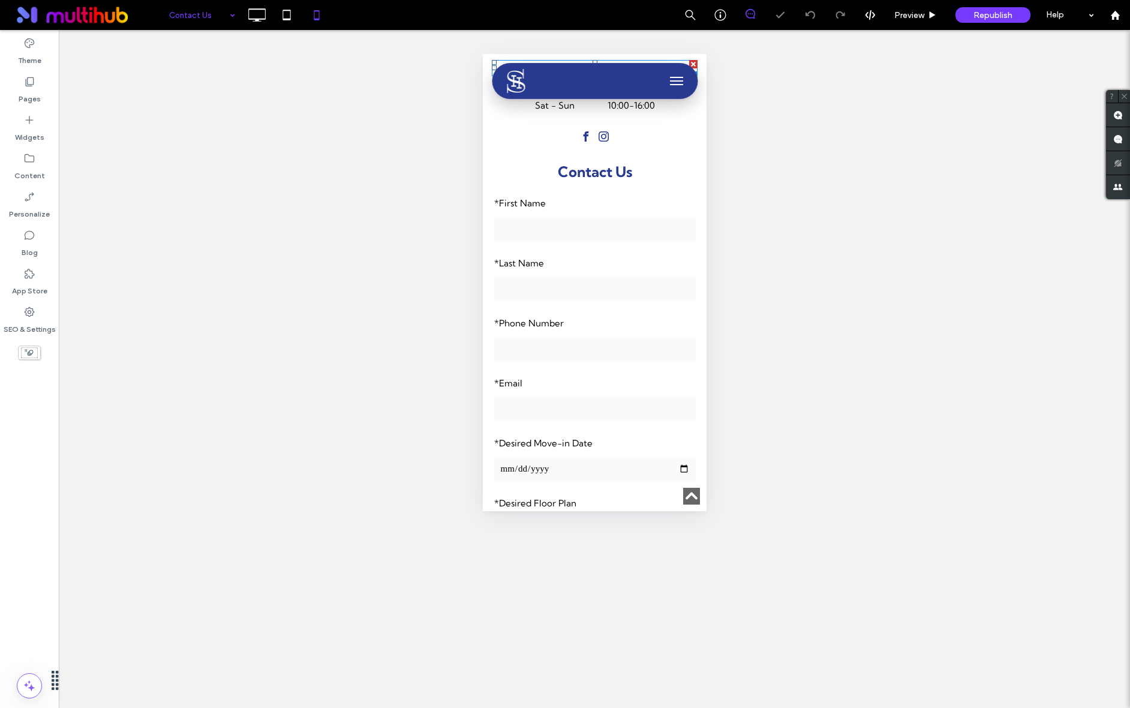
scroll to position [805, 0]
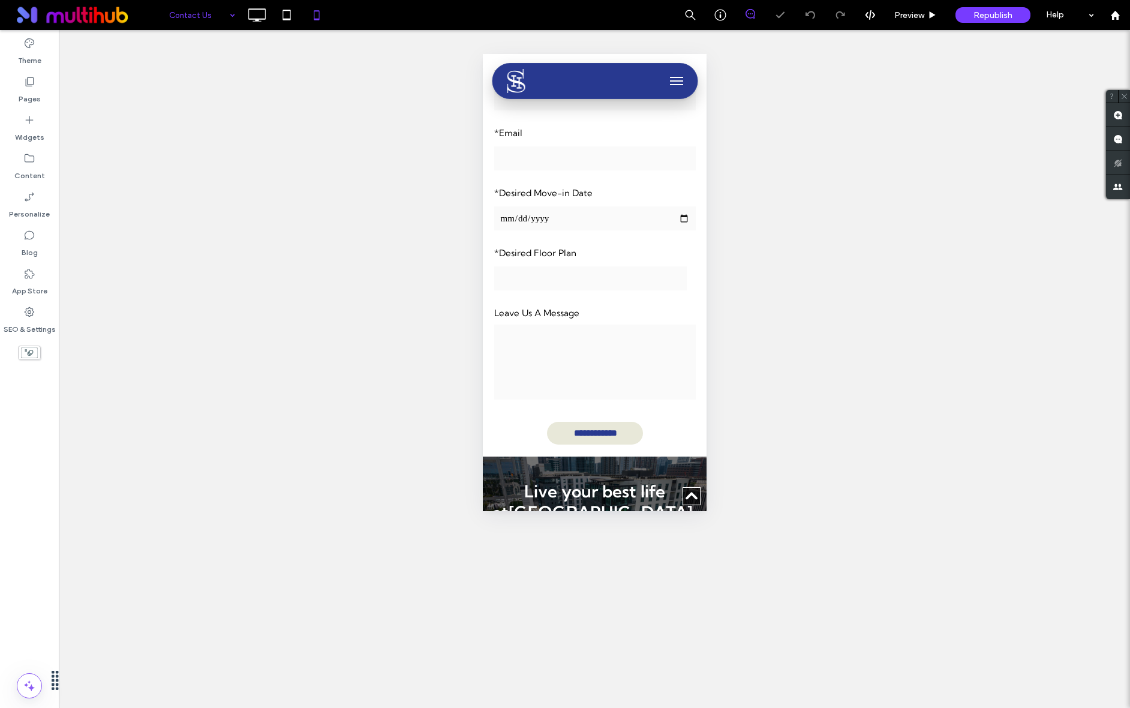
click at [181, 23] on input at bounding box center [199, 15] width 60 height 30
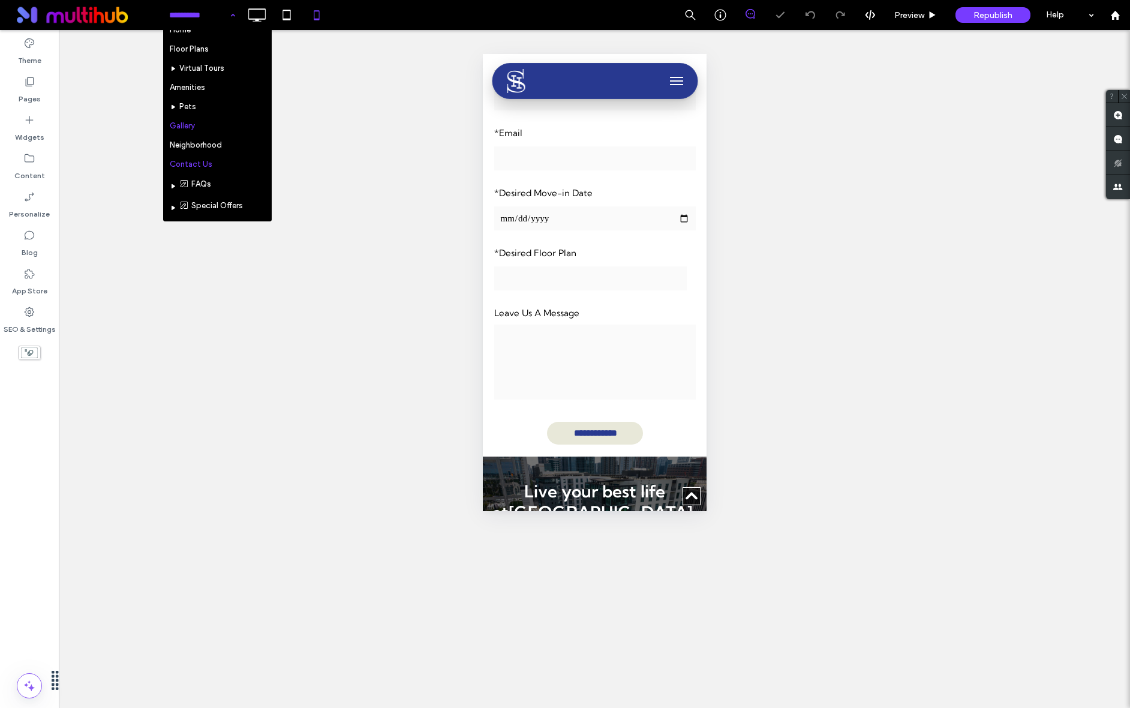
scroll to position [25, 0]
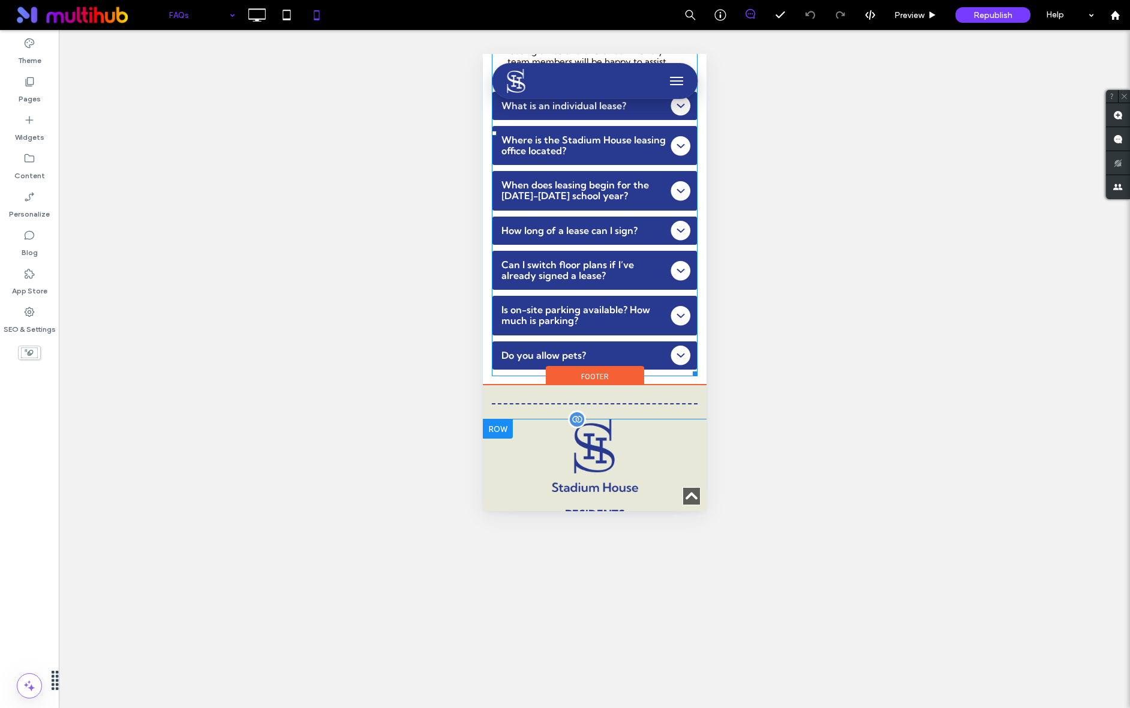
scroll to position [368, 0]
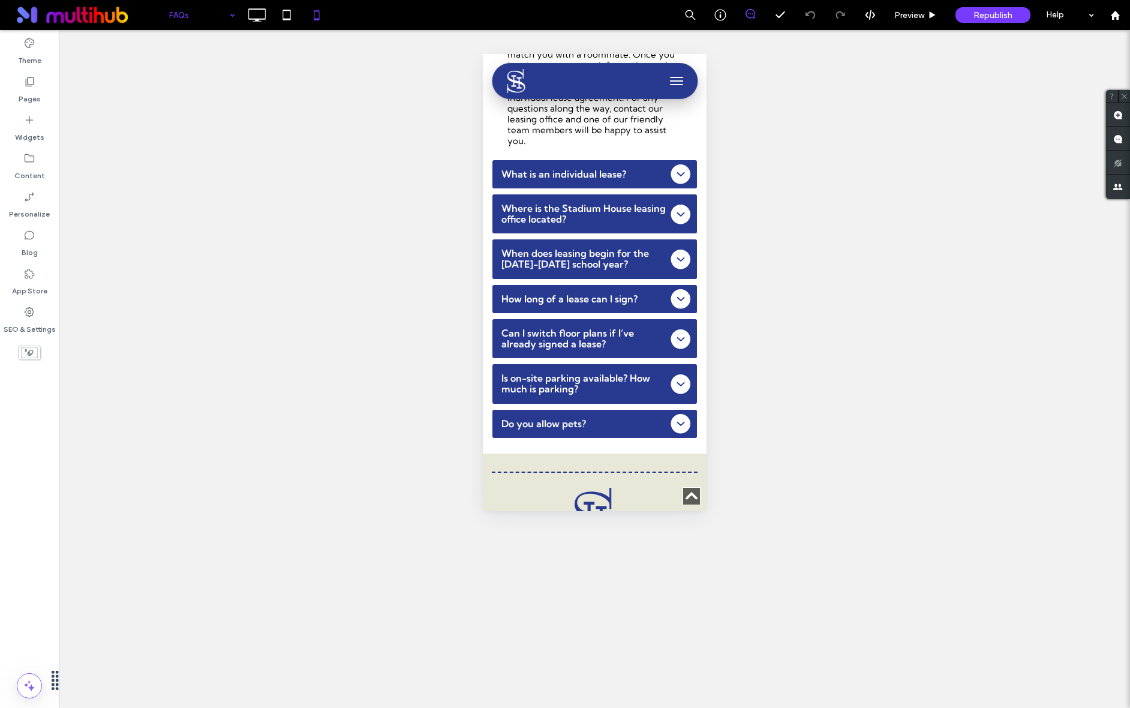
click at [168, 11] on div at bounding box center [202, 15] width 78 height 30
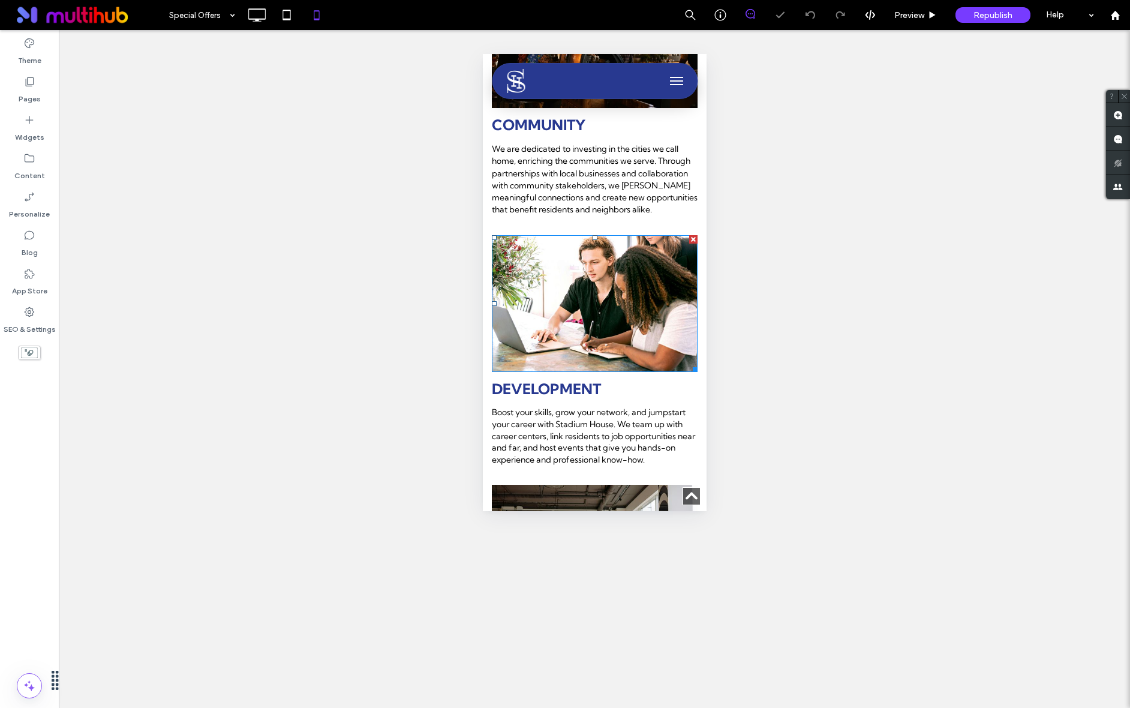
scroll to position [1477, 0]
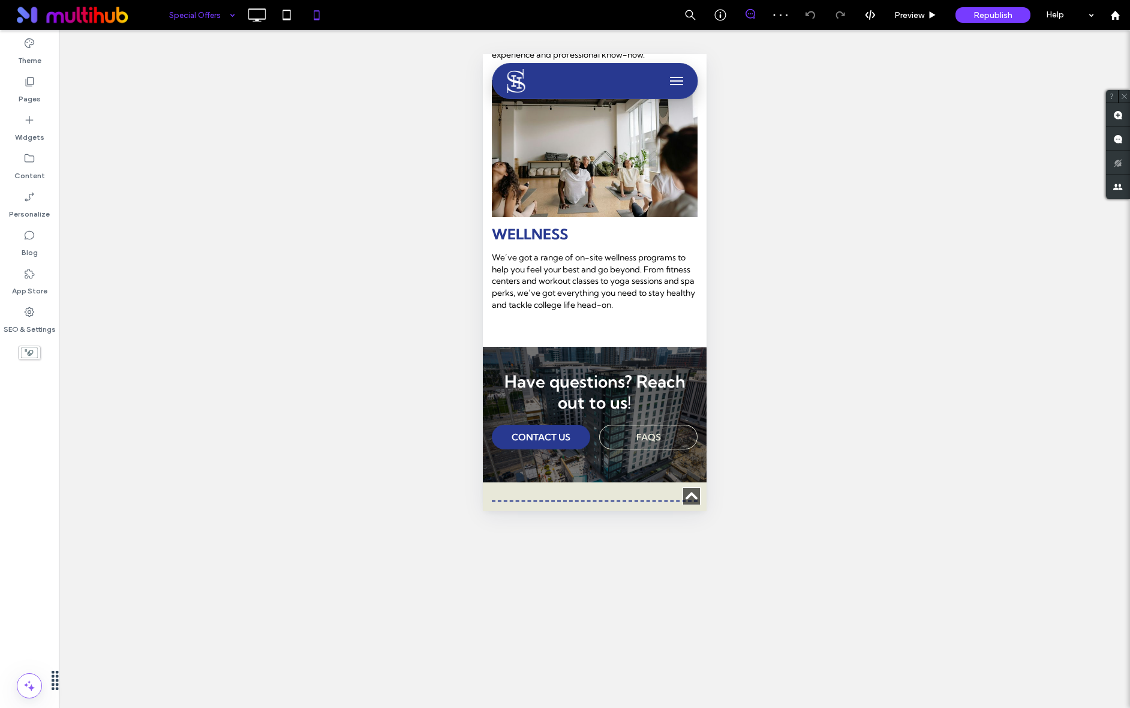
click at [215, 16] on input at bounding box center [199, 15] width 60 height 30
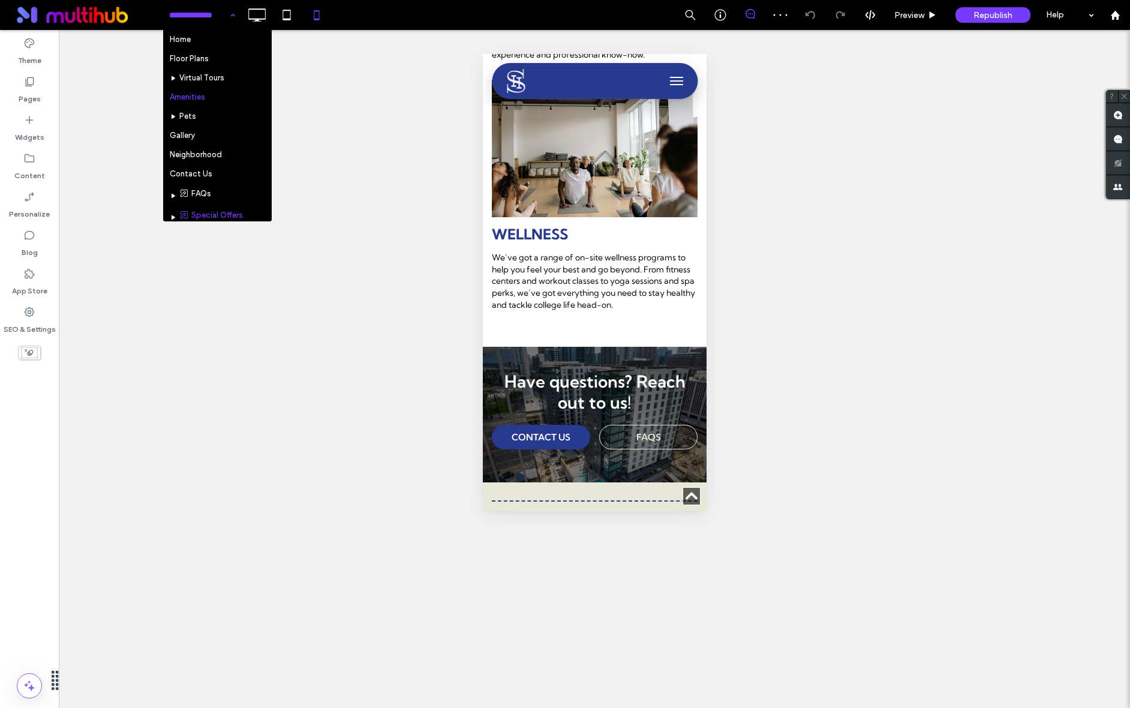
scroll to position [117, 0]
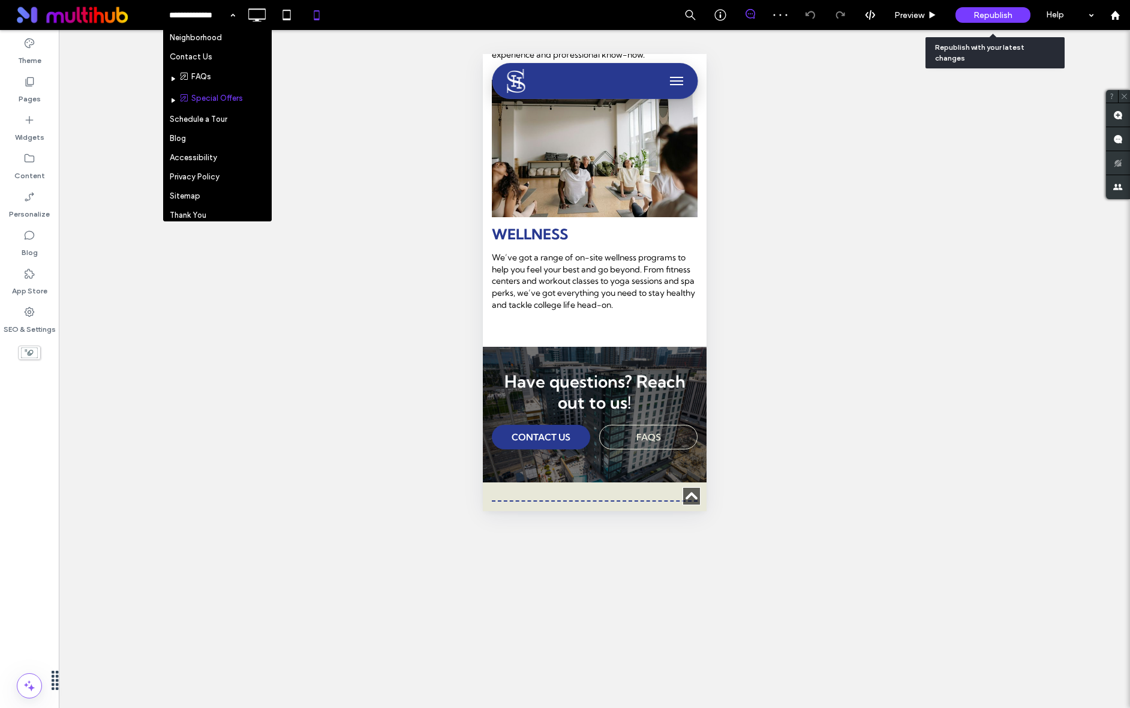
click at [979, 13] on span "Republish" at bounding box center [992, 15] width 39 height 10
